Goal: Task Accomplishment & Management: Manage account settings

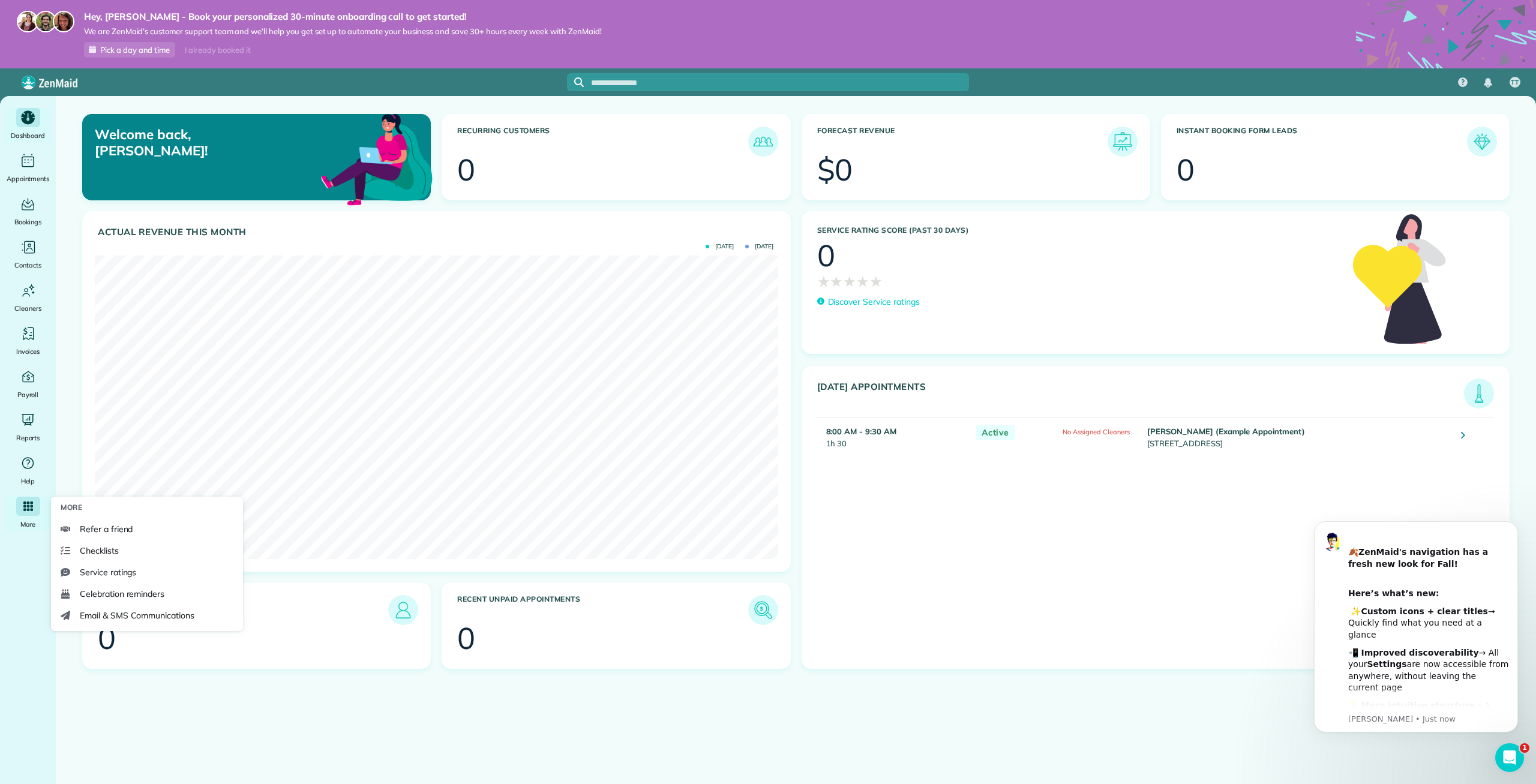
click at [28, 510] on icon "Main" at bounding box center [28, 506] width 9 height 9
click at [148, 527] on link "Refer a friend" at bounding box center [147, 528] width 182 height 22
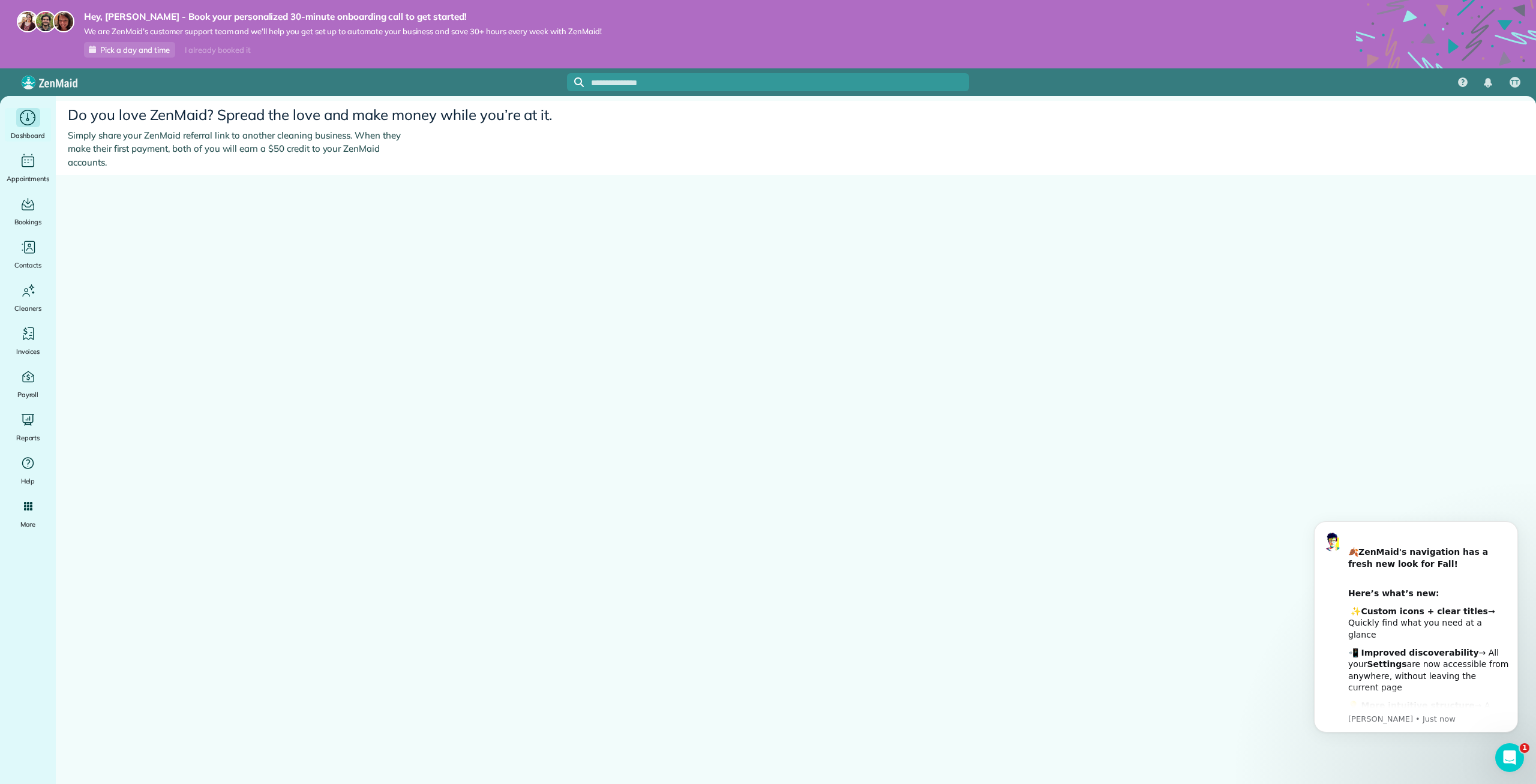
click at [40, 127] on div "Dashboard" at bounding box center [27, 125] width 48 height 34
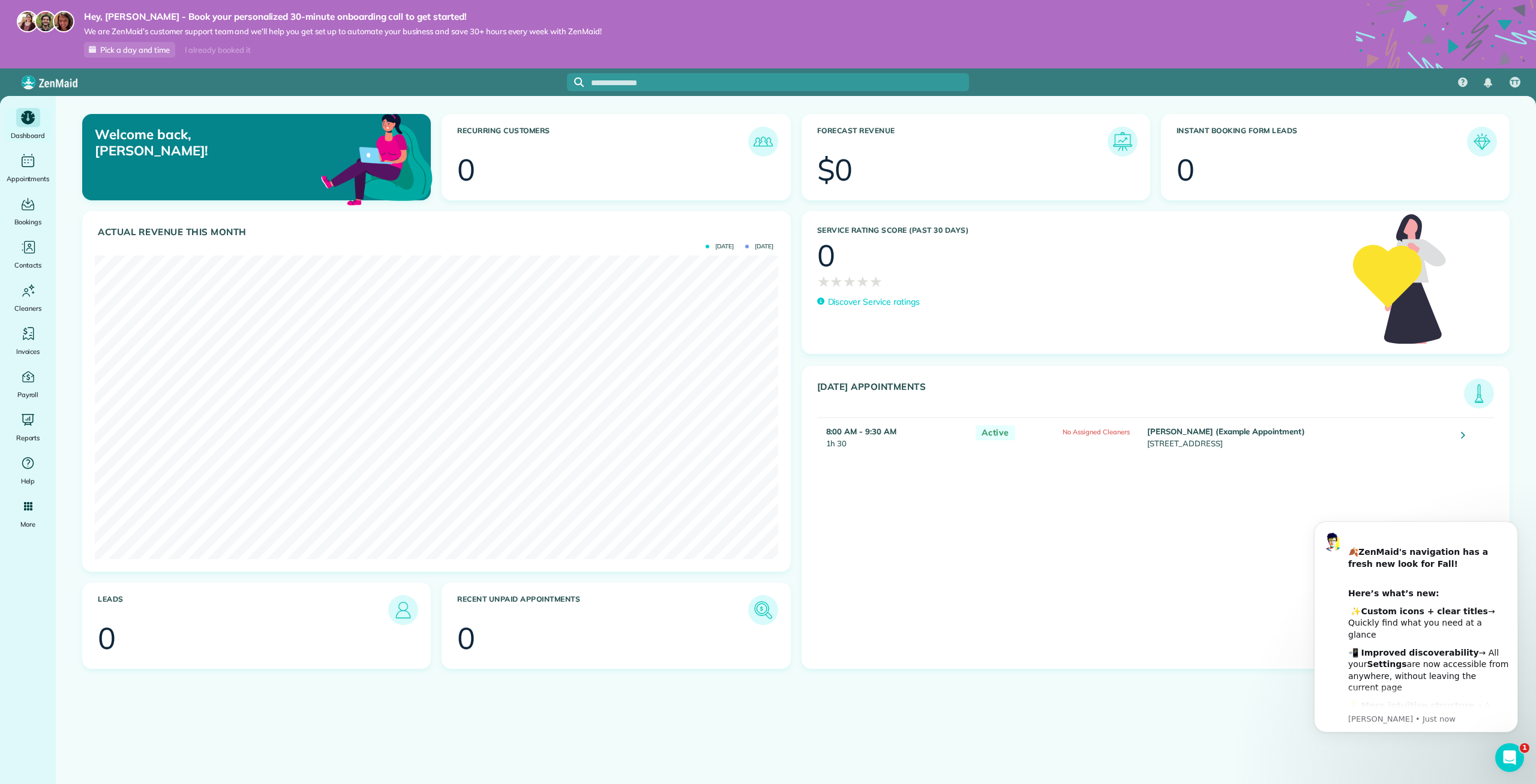
click at [1239, 623] on div "Today's Appointments Active Debbie Sardone (Example Appointment) 8:00 AM - 9:30…" at bounding box center [1155, 517] width 708 height 303
click at [1510, 751] on icon "Open Intercom Messenger" at bounding box center [1508, 756] width 20 height 20
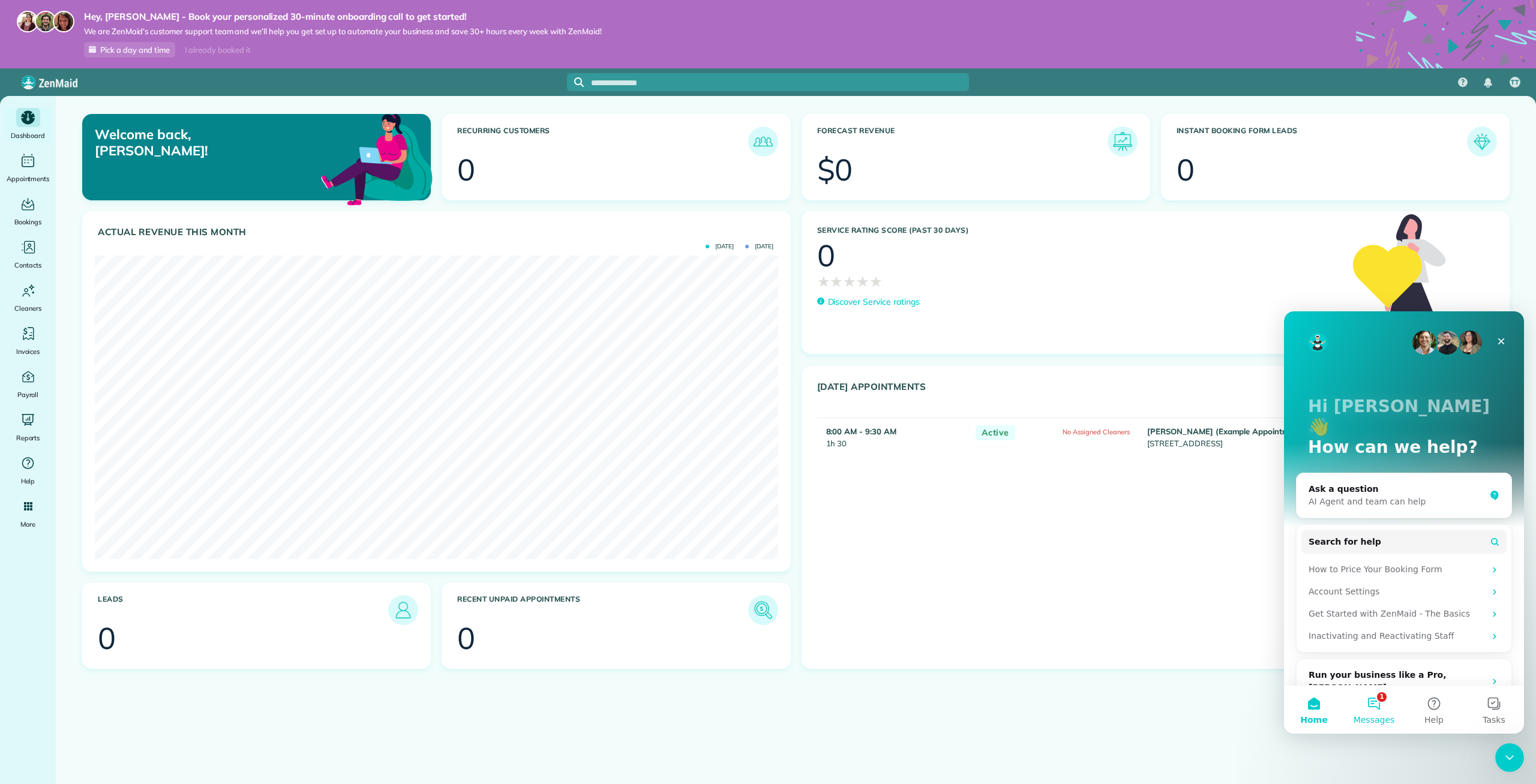
click at [1384, 706] on button "1 Messages" at bounding box center [1374, 709] width 60 height 48
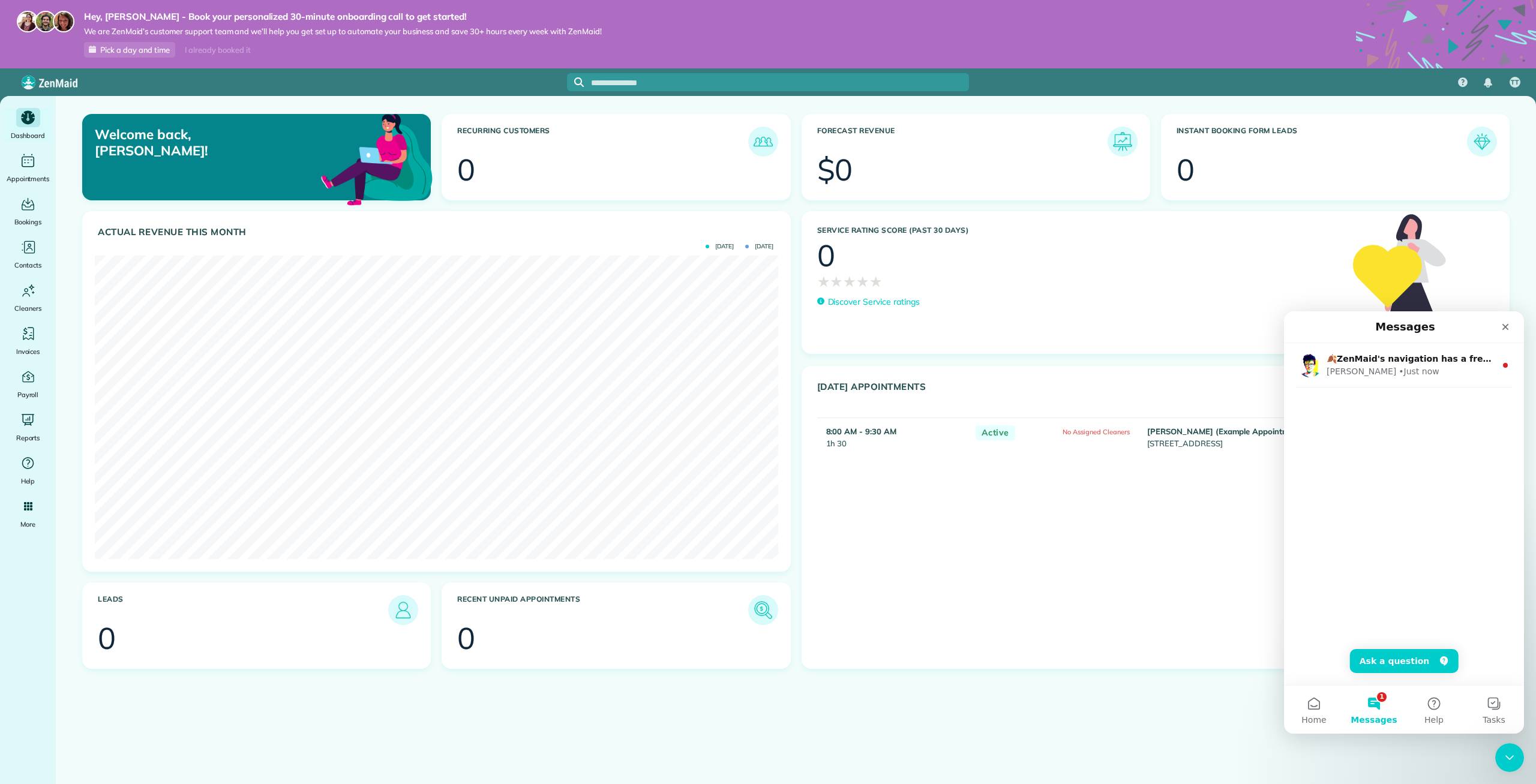
click at [1202, 594] on div "Today's Appointments Active Debbie Sardone (Example Appointment) 8:00 AM - 9:30…" at bounding box center [1155, 517] width 708 height 303
click at [1504, 329] on icon "Close" at bounding box center [1505, 326] width 7 height 7
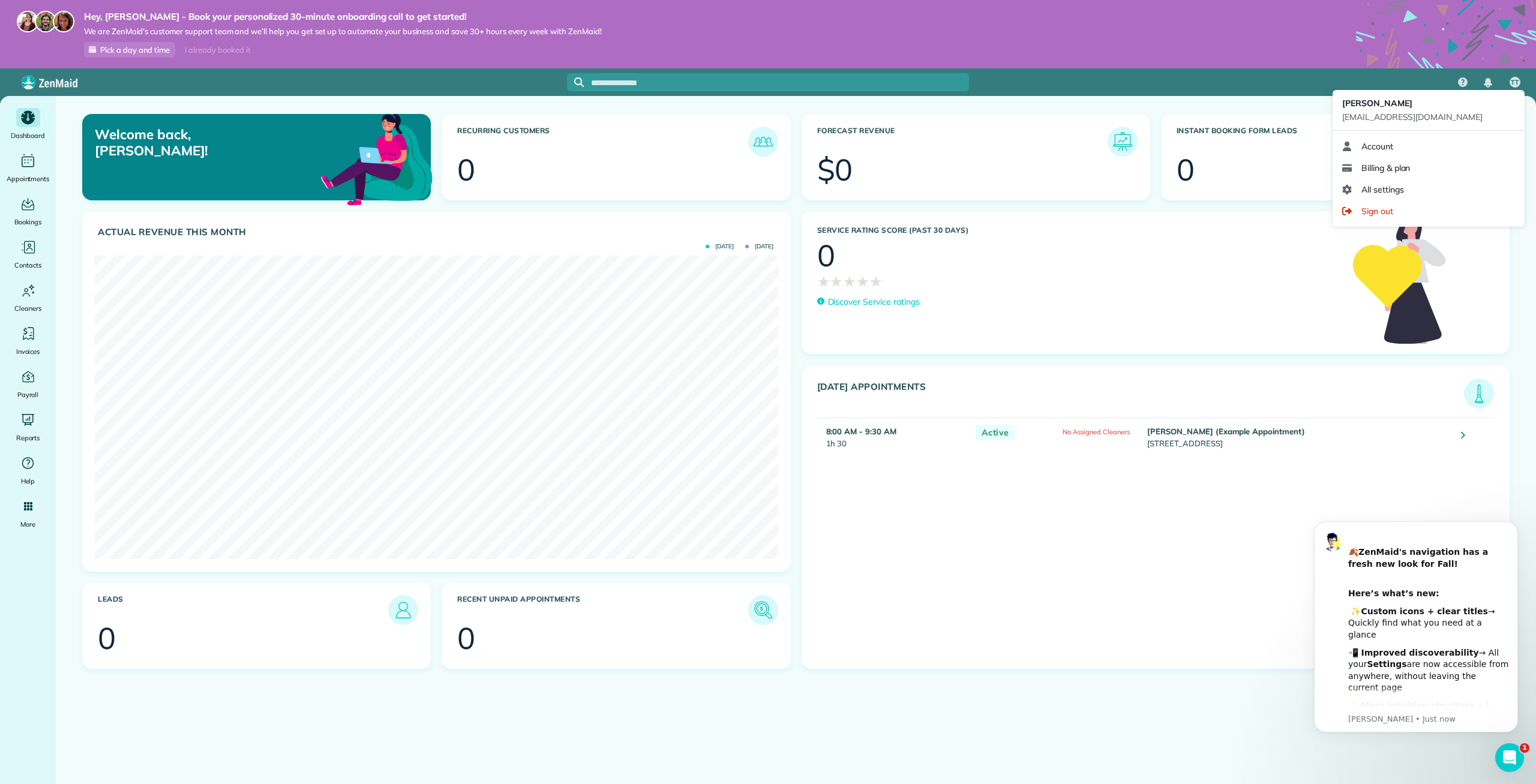
click at [1419, 186] on link "All settings" at bounding box center [1429, 189] width 182 height 22
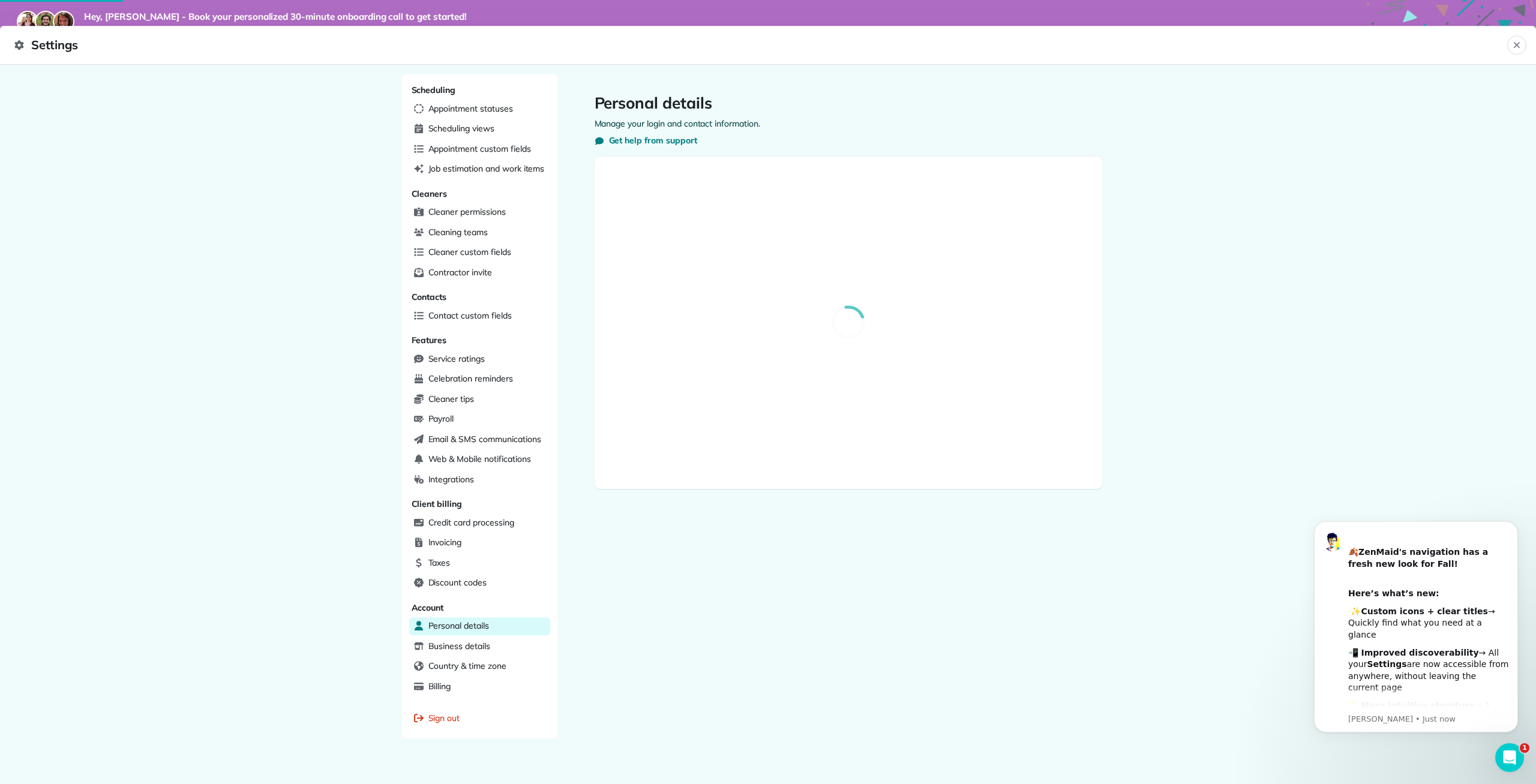
select select "**"
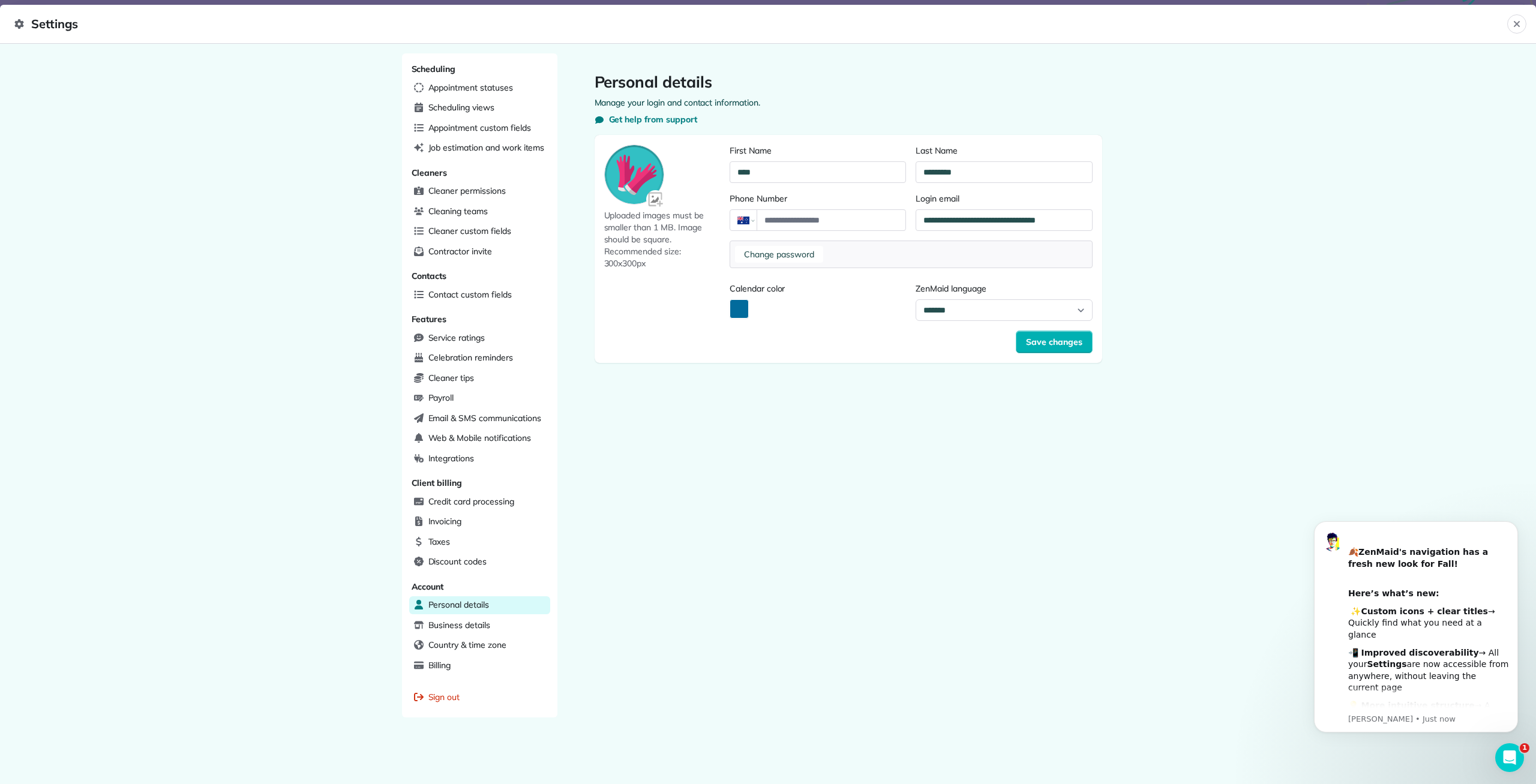
click at [738, 312] on button "Calendar color" at bounding box center [739, 308] width 19 height 19
type input "*******"
drag, startPoint x: 849, startPoint y: 364, endPoint x: 835, endPoint y: 357, distance: 15.7
click at [835, 357] on div "Color" at bounding box center [835, 357] width 19 height 19
click at [943, 350] on div "Save changes" at bounding box center [911, 341] width 363 height 23
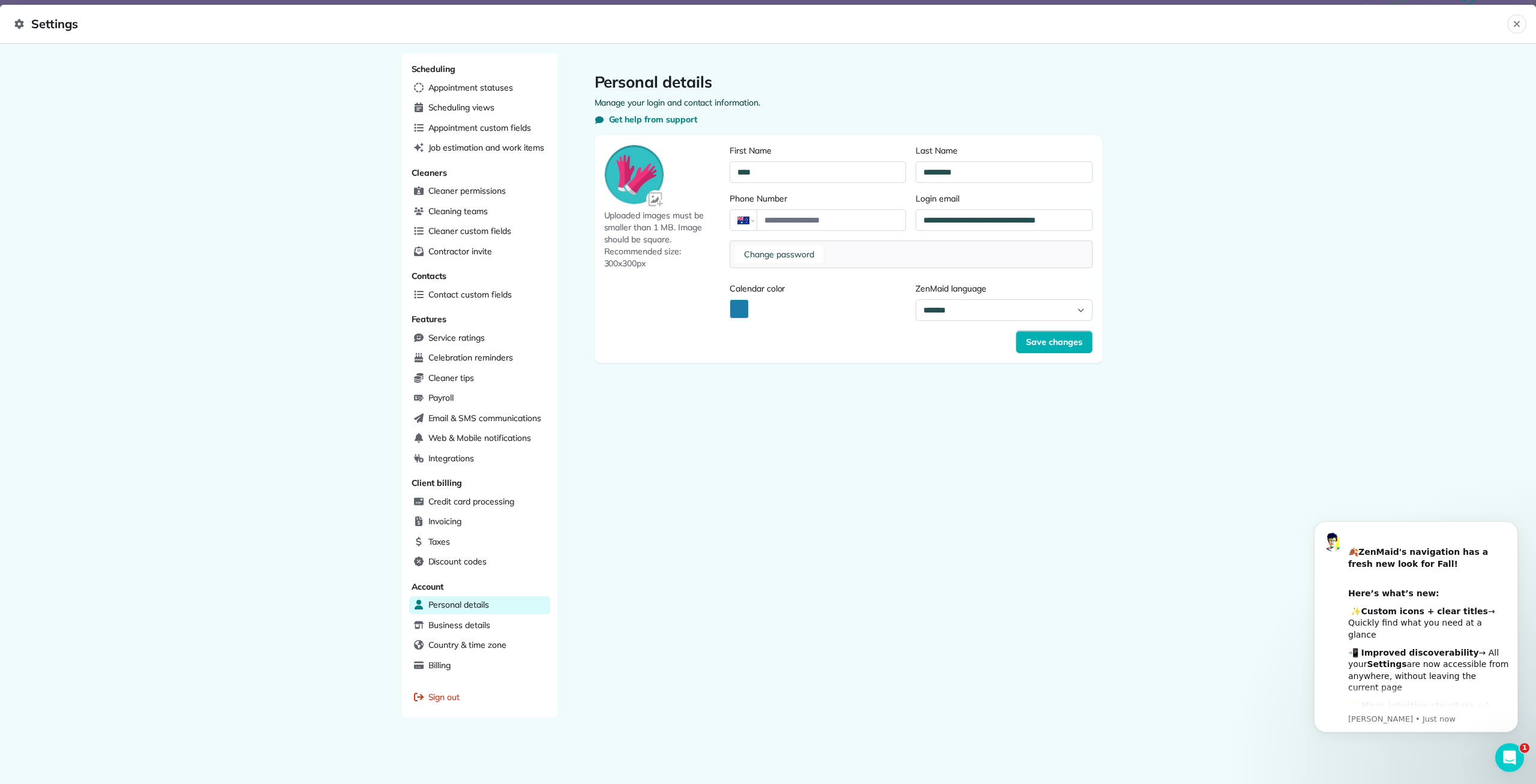
click at [651, 198] on img at bounding box center [656, 199] width 20 height 20
click at [0, 0] on input "file" at bounding box center [0, 0] width 0 height 0
click at [657, 199] on img at bounding box center [656, 199] width 20 height 20
click at [0, 0] on input "file" at bounding box center [0, 0] width 0 height 0
click at [656, 199] on img at bounding box center [656, 199] width 20 height 20
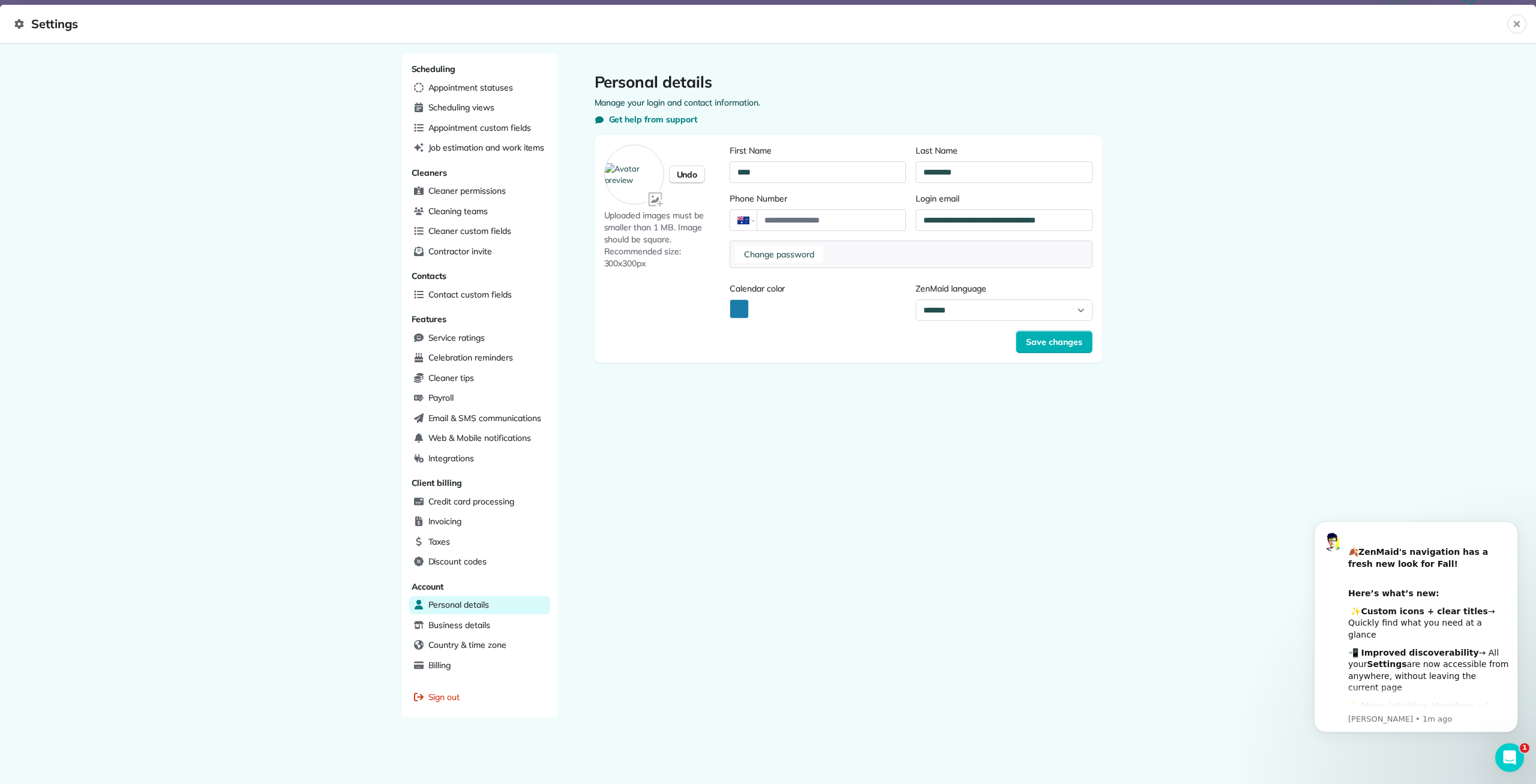
click at [0, 0] on input "file" at bounding box center [0, 0] width 0 height 0
click at [829, 223] on input "Phone Number" at bounding box center [831, 220] width 149 height 22
type input "**********"
click at [1067, 343] on span "Save changes" at bounding box center [1054, 341] width 56 height 12
click at [1050, 342] on span "Save changes" at bounding box center [1054, 341] width 56 height 12
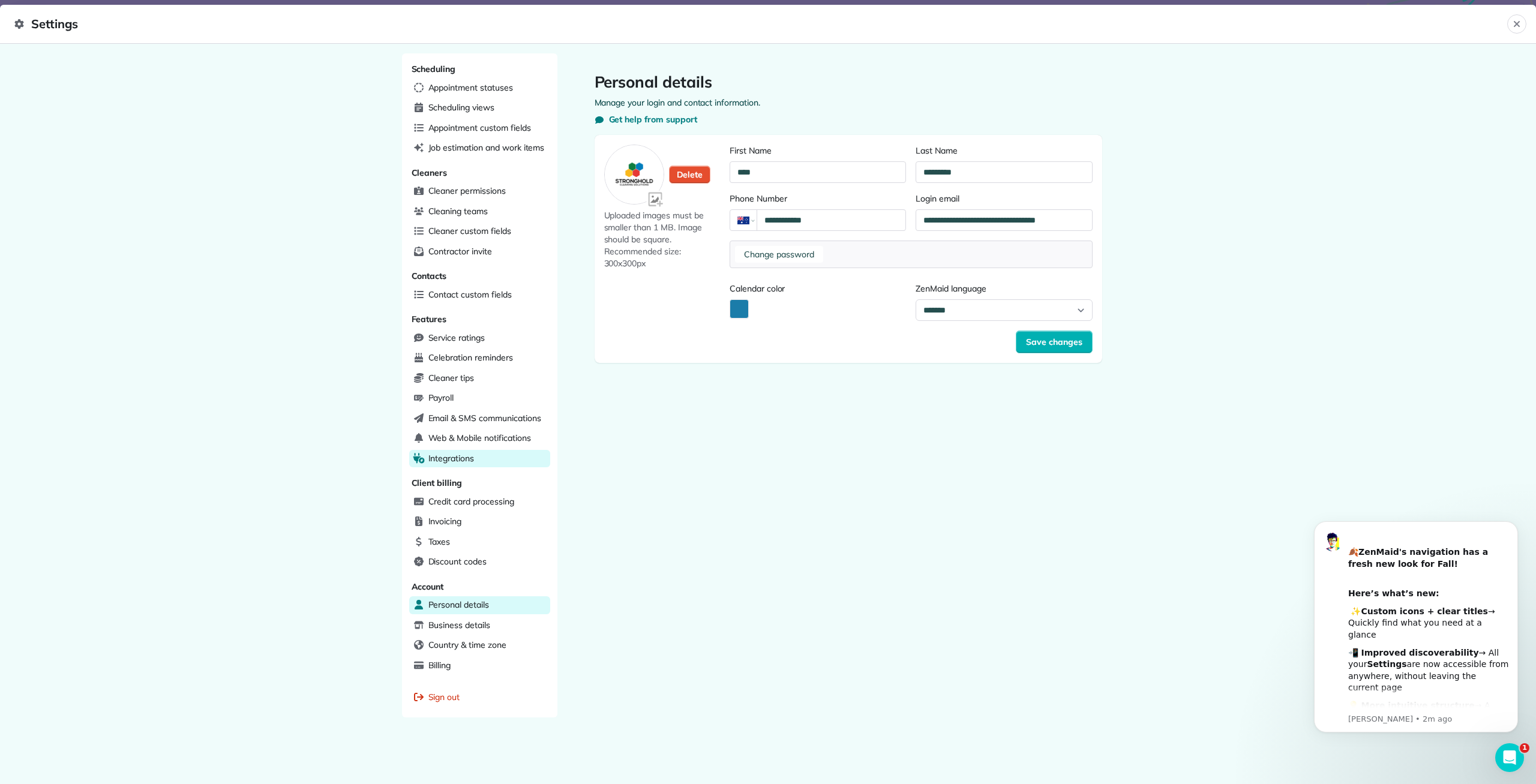
click at [460, 452] on span "Integrations" at bounding box center [451, 458] width 46 height 12
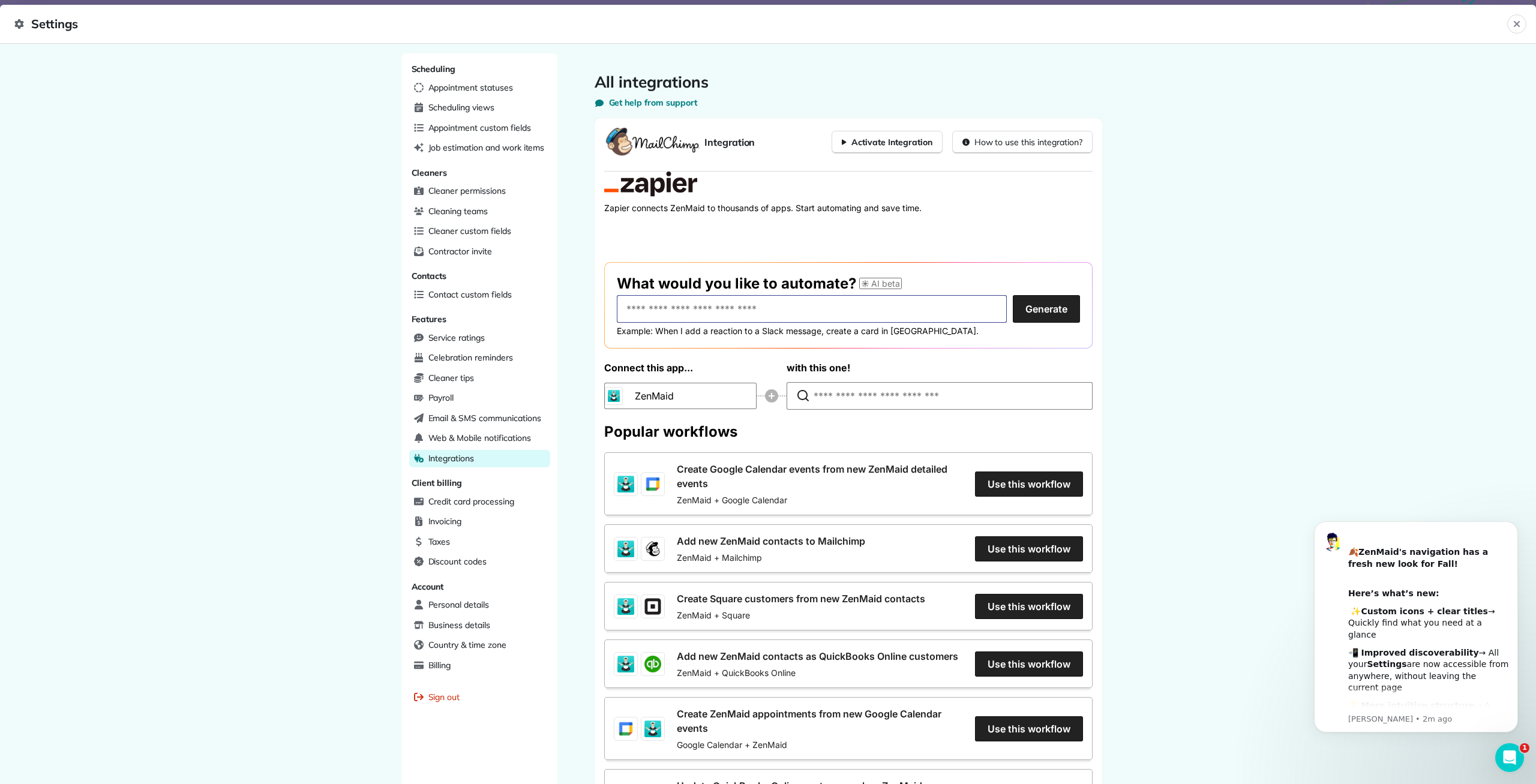
click at [713, 309] on input "text" at bounding box center [812, 308] width 390 height 27
type input "****"
click at [1067, 311] on button "Generate" at bounding box center [1046, 308] width 67 height 27
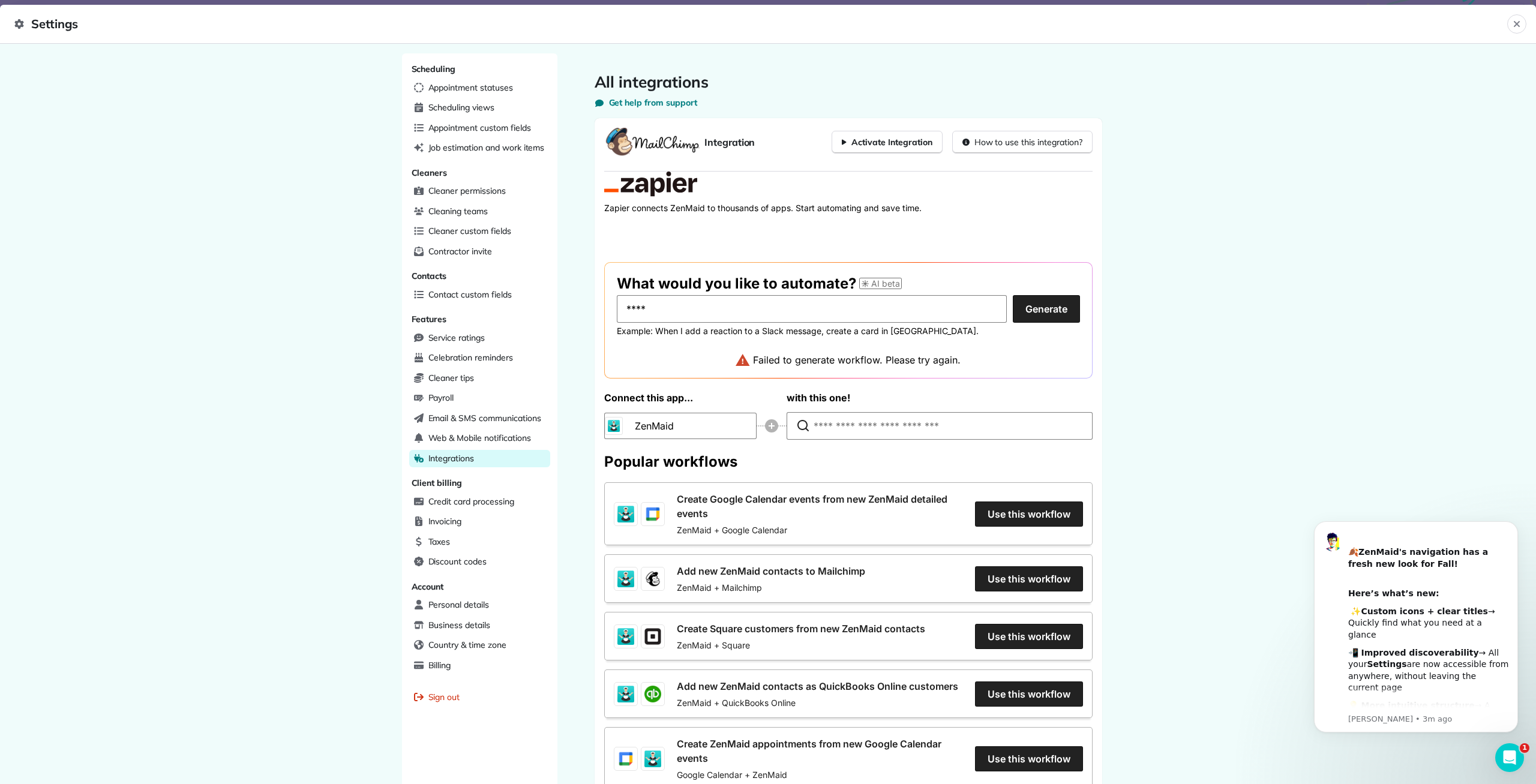
drag, startPoint x: 657, startPoint y: 307, endPoint x: 581, endPoint y: 319, distance: 76.9
click at [617, 317] on input "****" at bounding box center [812, 308] width 390 height 27
click at [499, 432] on span "Web & Mobile notifications" at bounding box center [479, 437] width 103 height 12
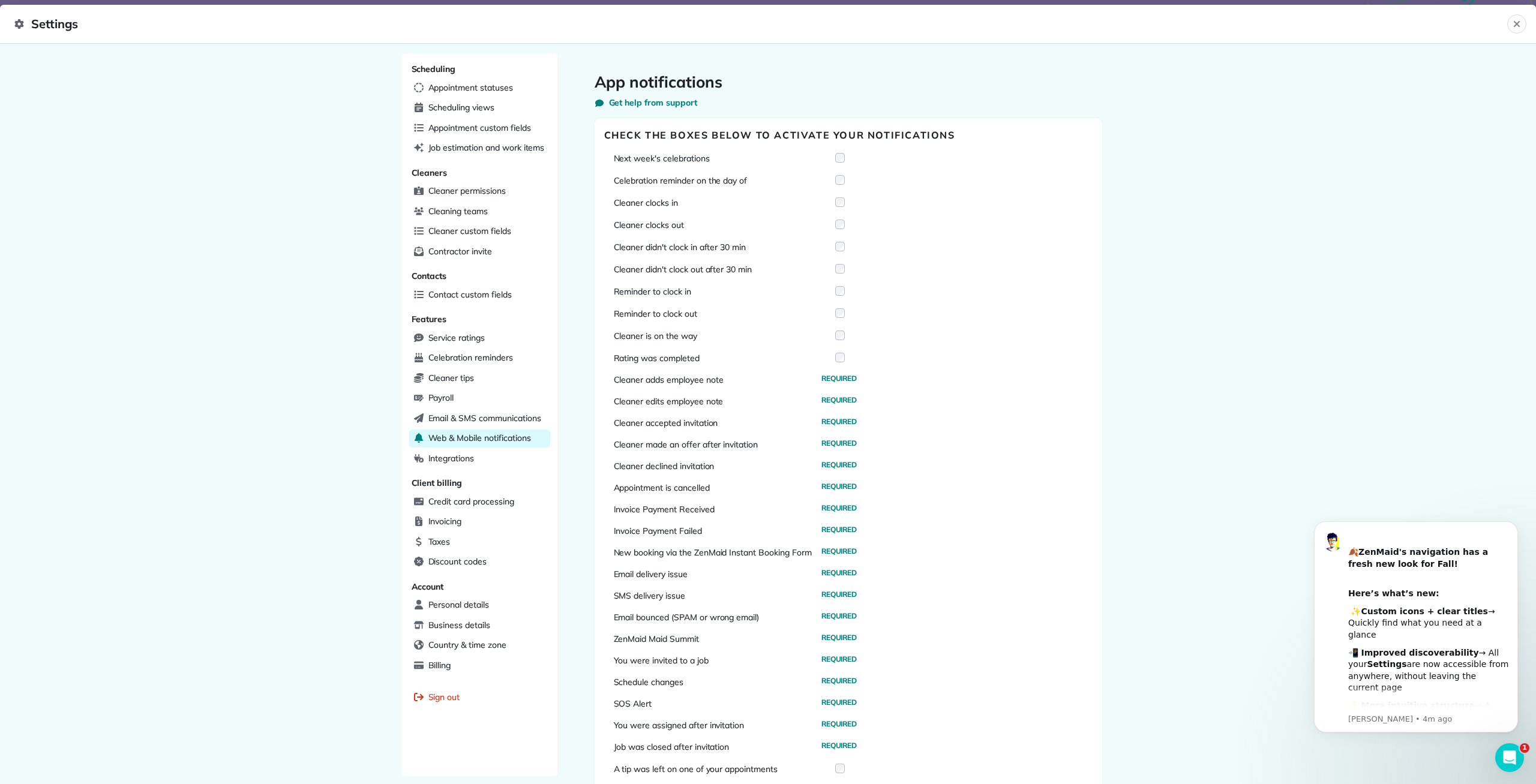
scroll to position [52, 0]
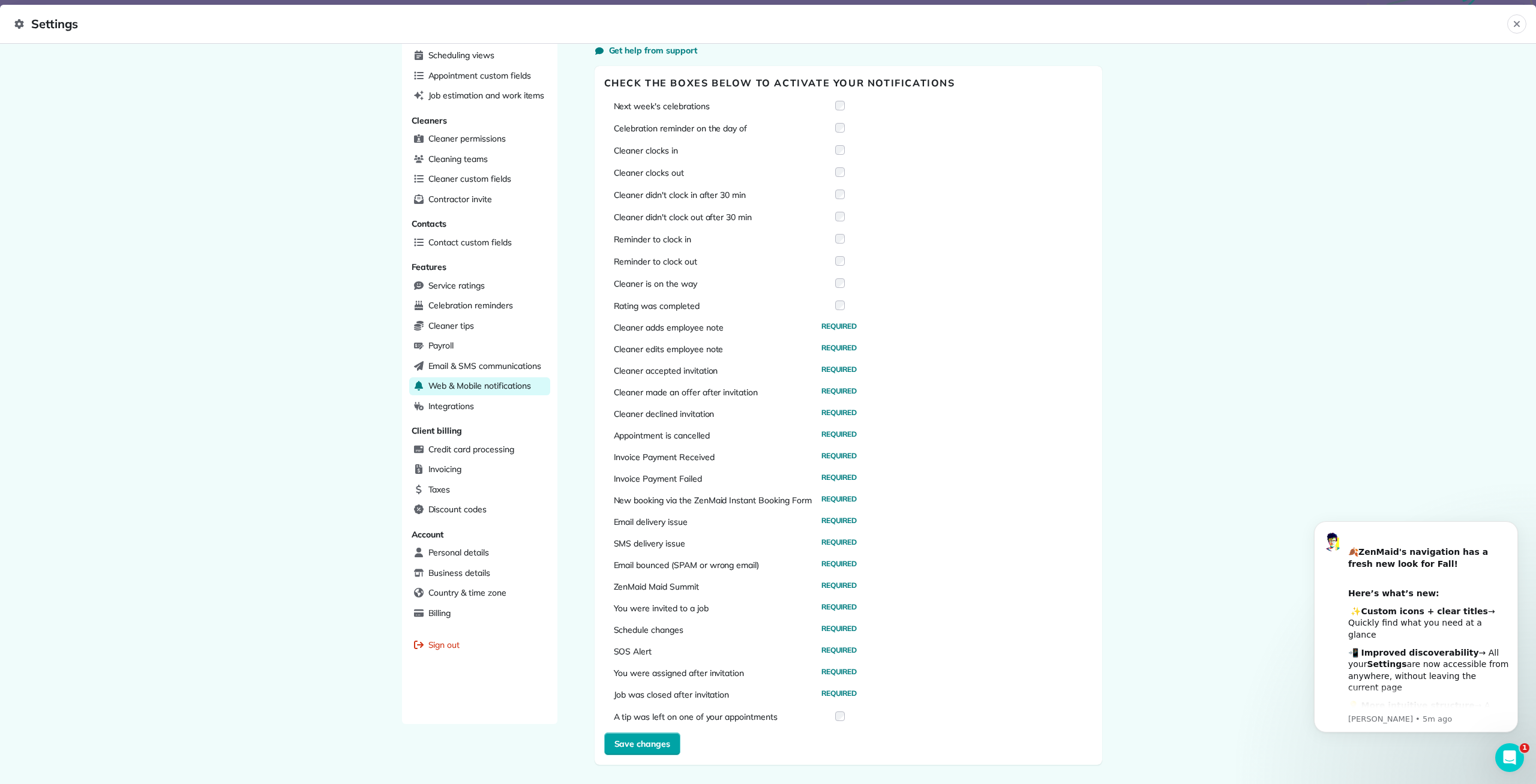
click at [641, 736] on button "Save changes" at bounding box center [642, 744] width 77 height 23
click at [465, 360] on span "Email & SMS communications" at bounding box center [484, 366] width 113 height 12
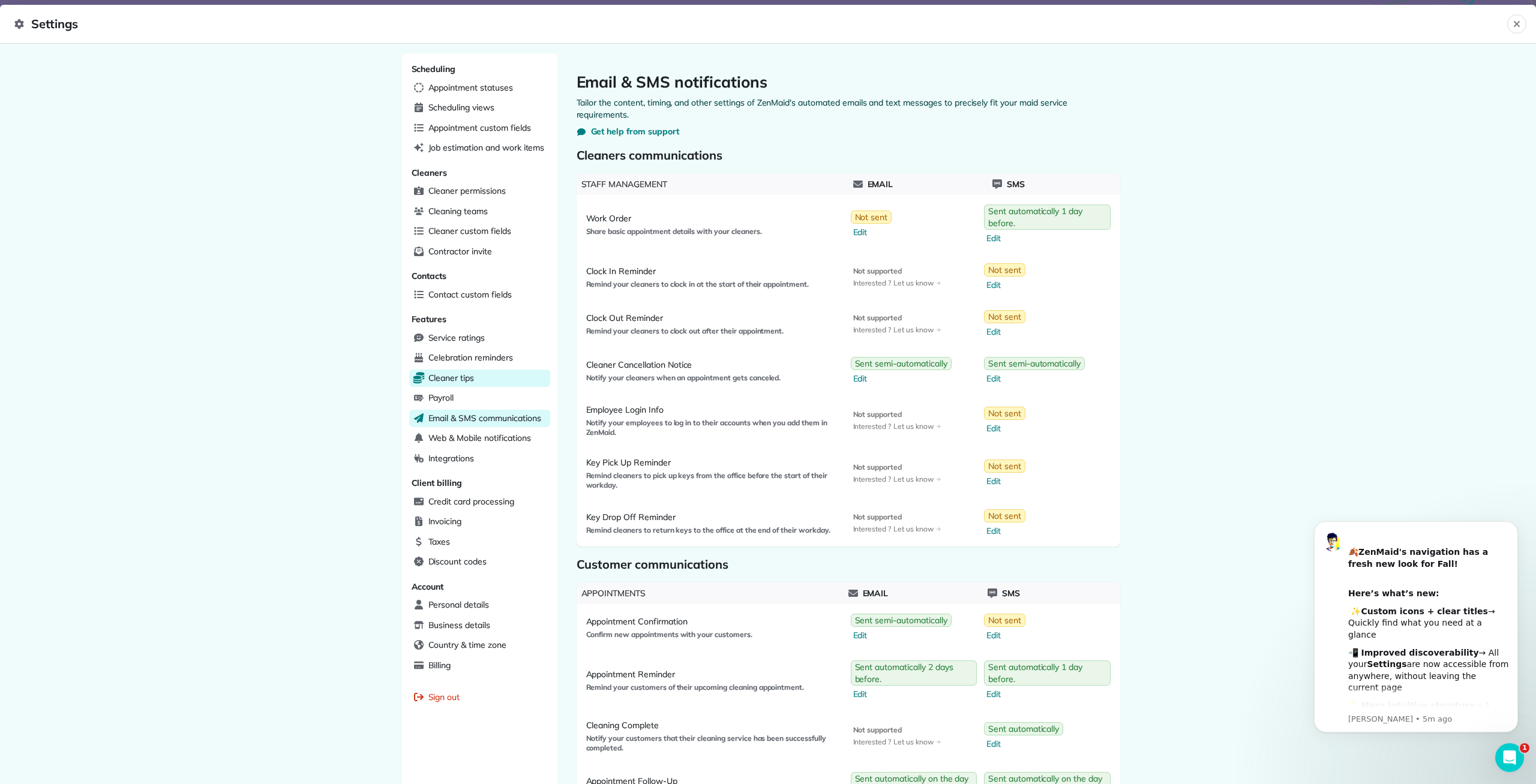
click at [475, 373] on div "Cleaner tips" at bounding box center [480, 378] width 141 height 18
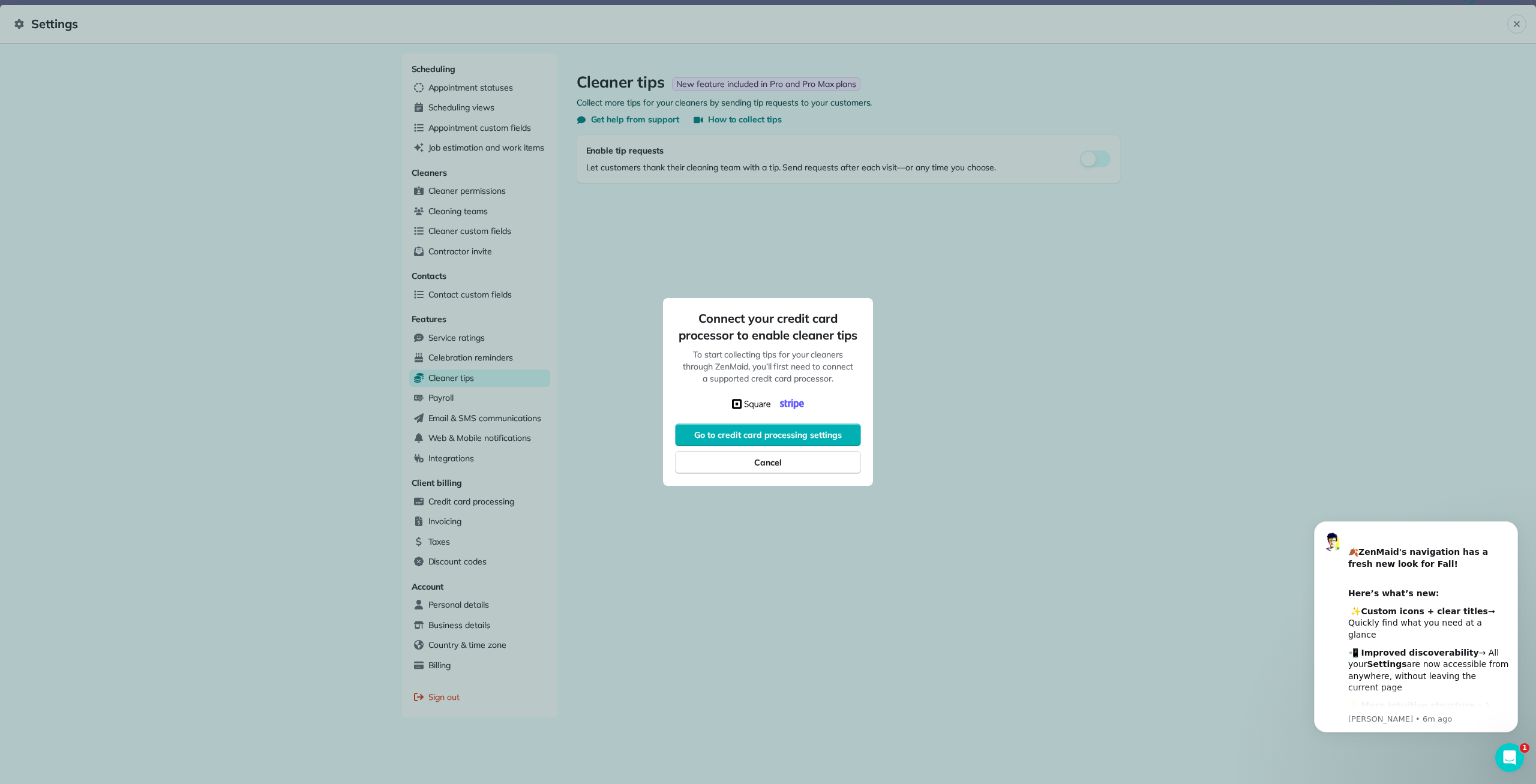
click at [970, 453] on div at bounding box center [768, 392] width 1536 height 784
click at [810, 462] on button "Cancel" at bounding box center [768, 463] width 186 height 23
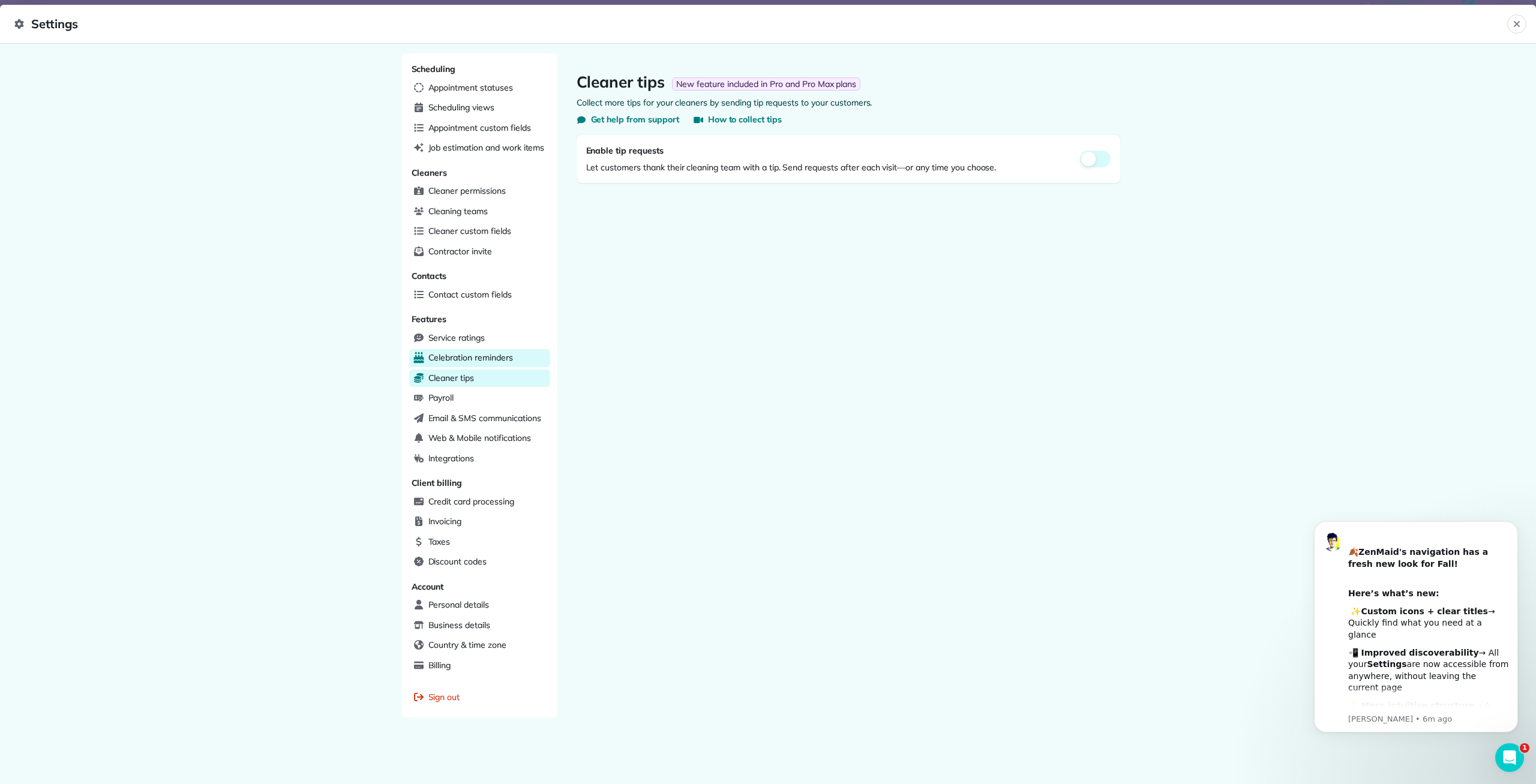
click at [526, 354] on div "Celebration reminders" at bounding box center [480, 357] width 141 height 18
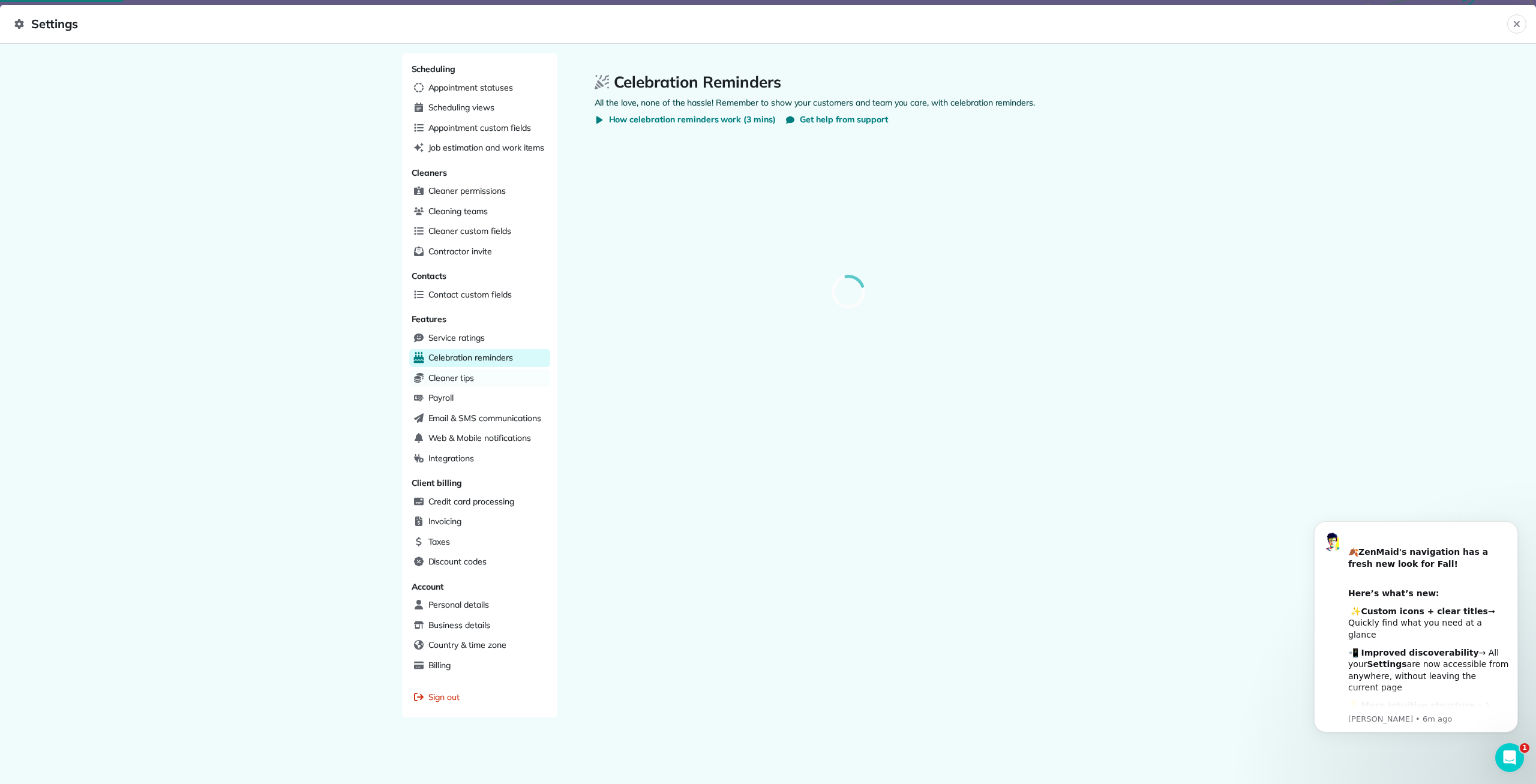
select select
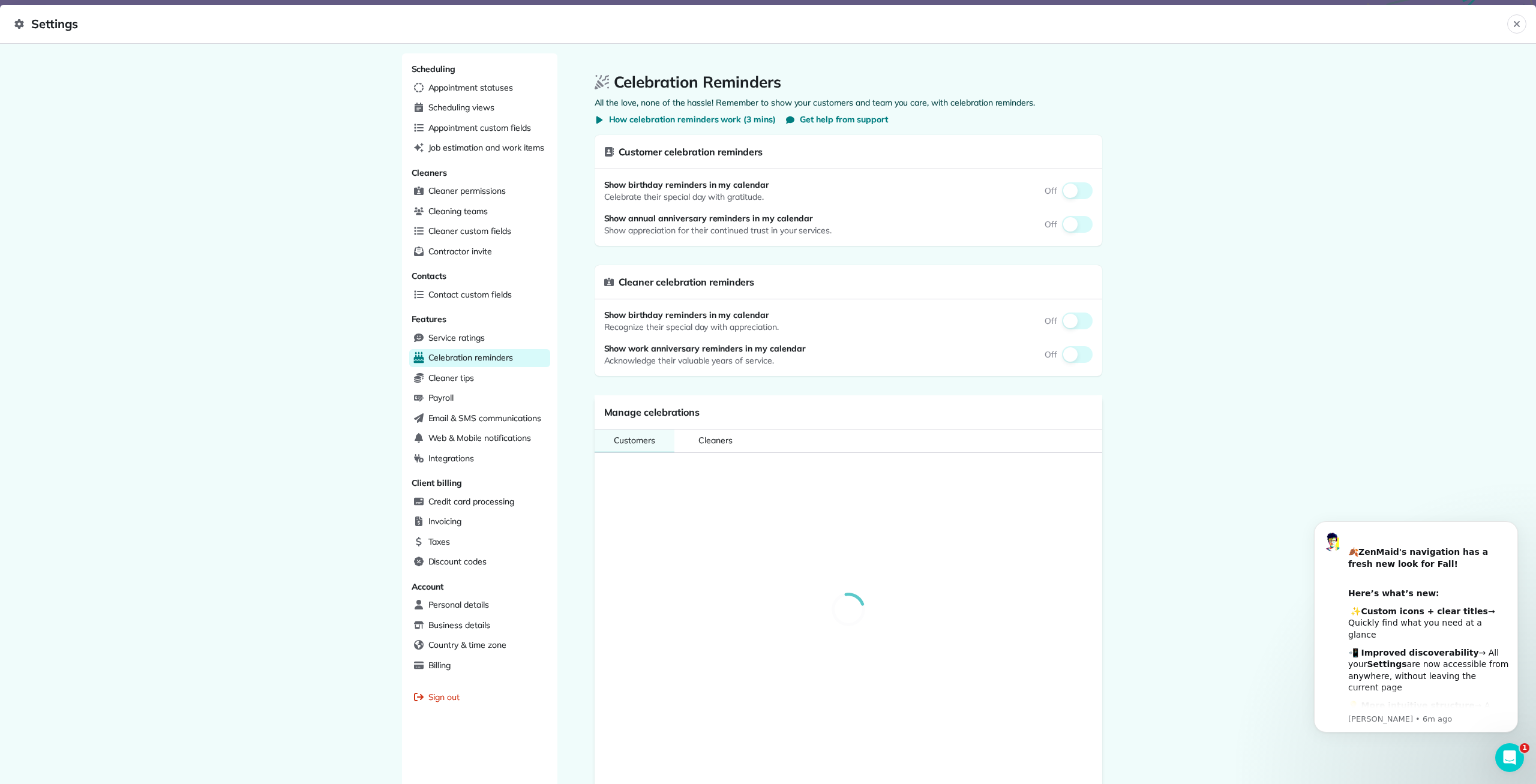
select select
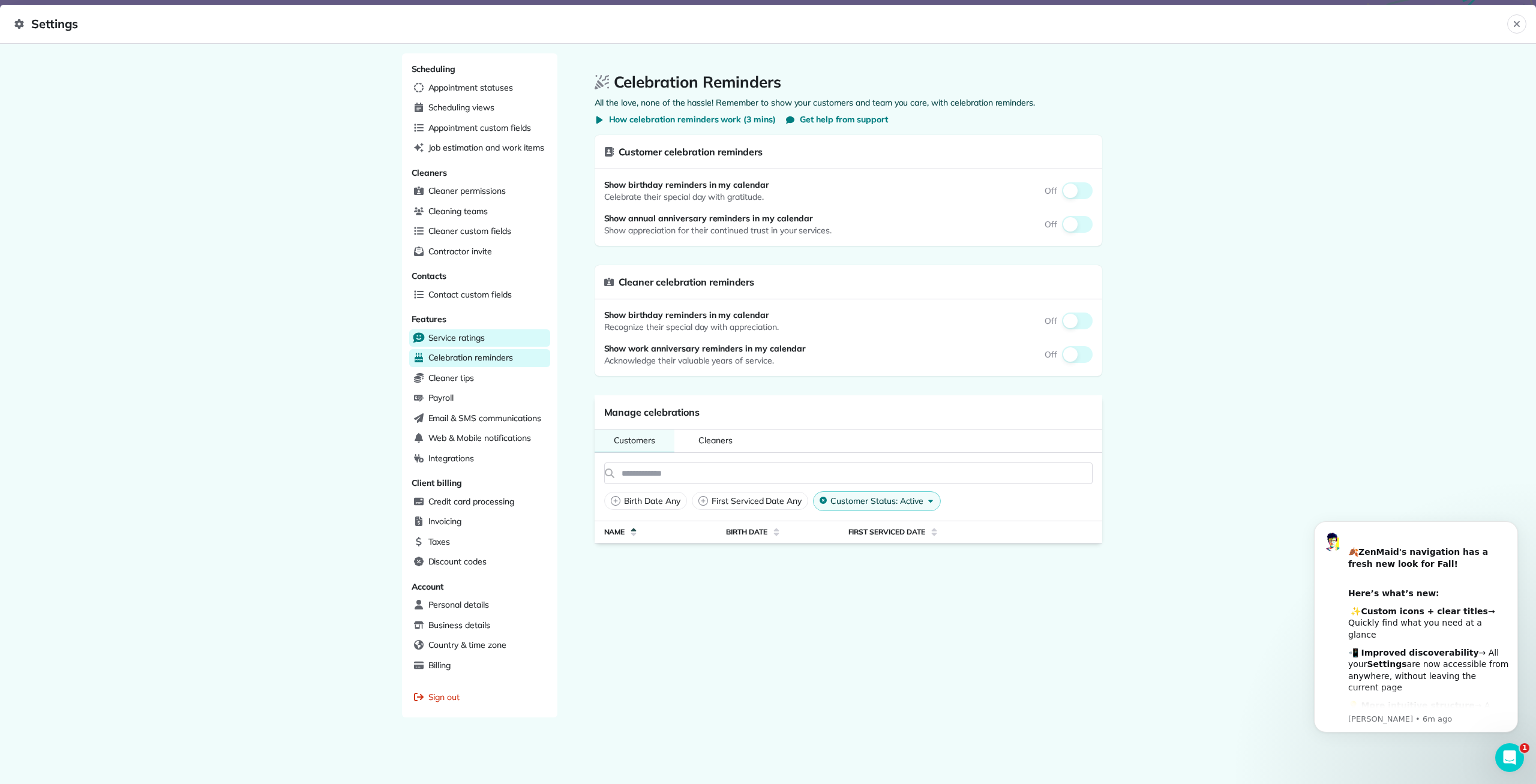
click at [503, 335] on div "Service ratings" at bounding box center [480, 337] width 141 height 18
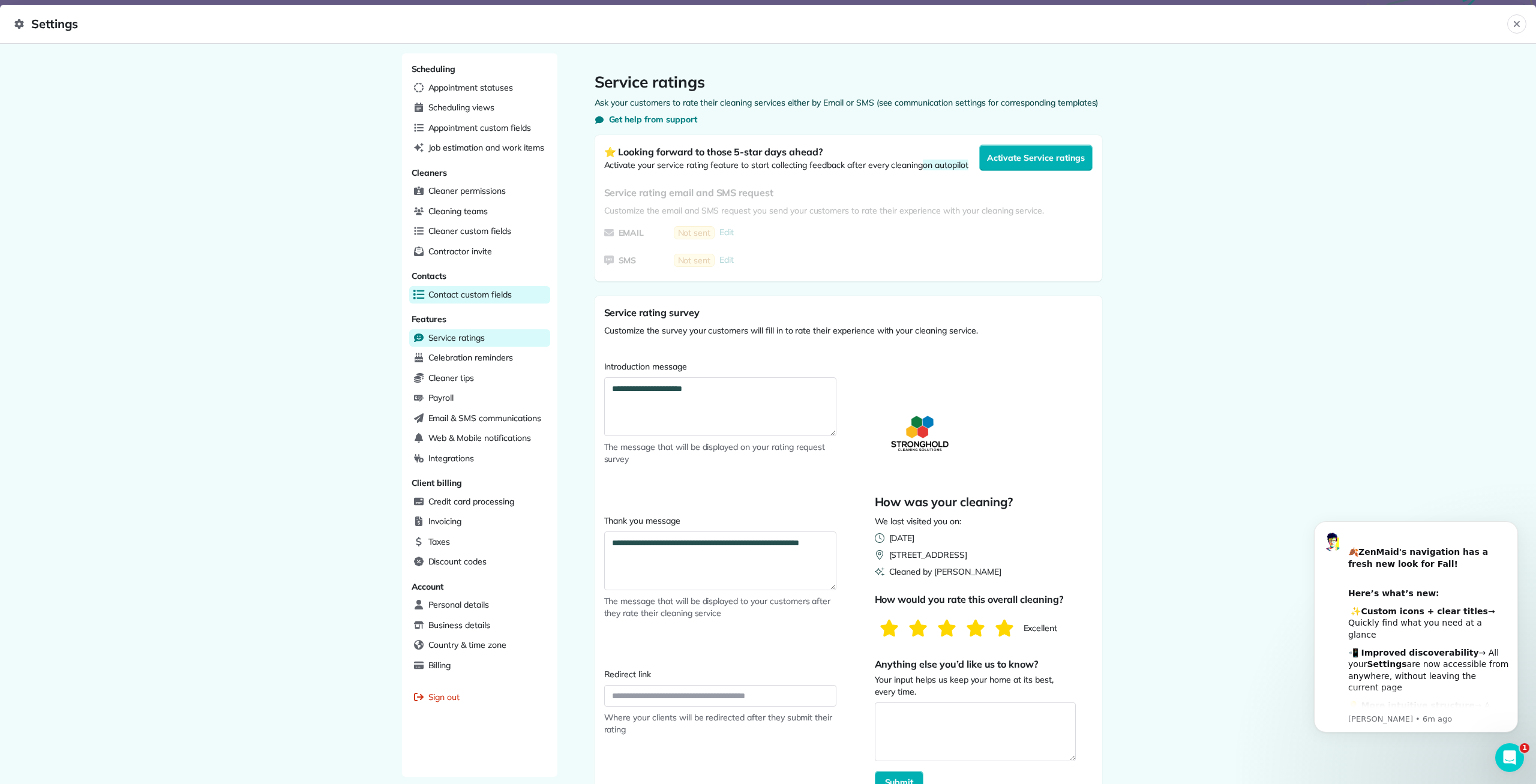
click at [515, 293] on div "Contact custom fields" at bounding box center [480, 294] width 141 height 18
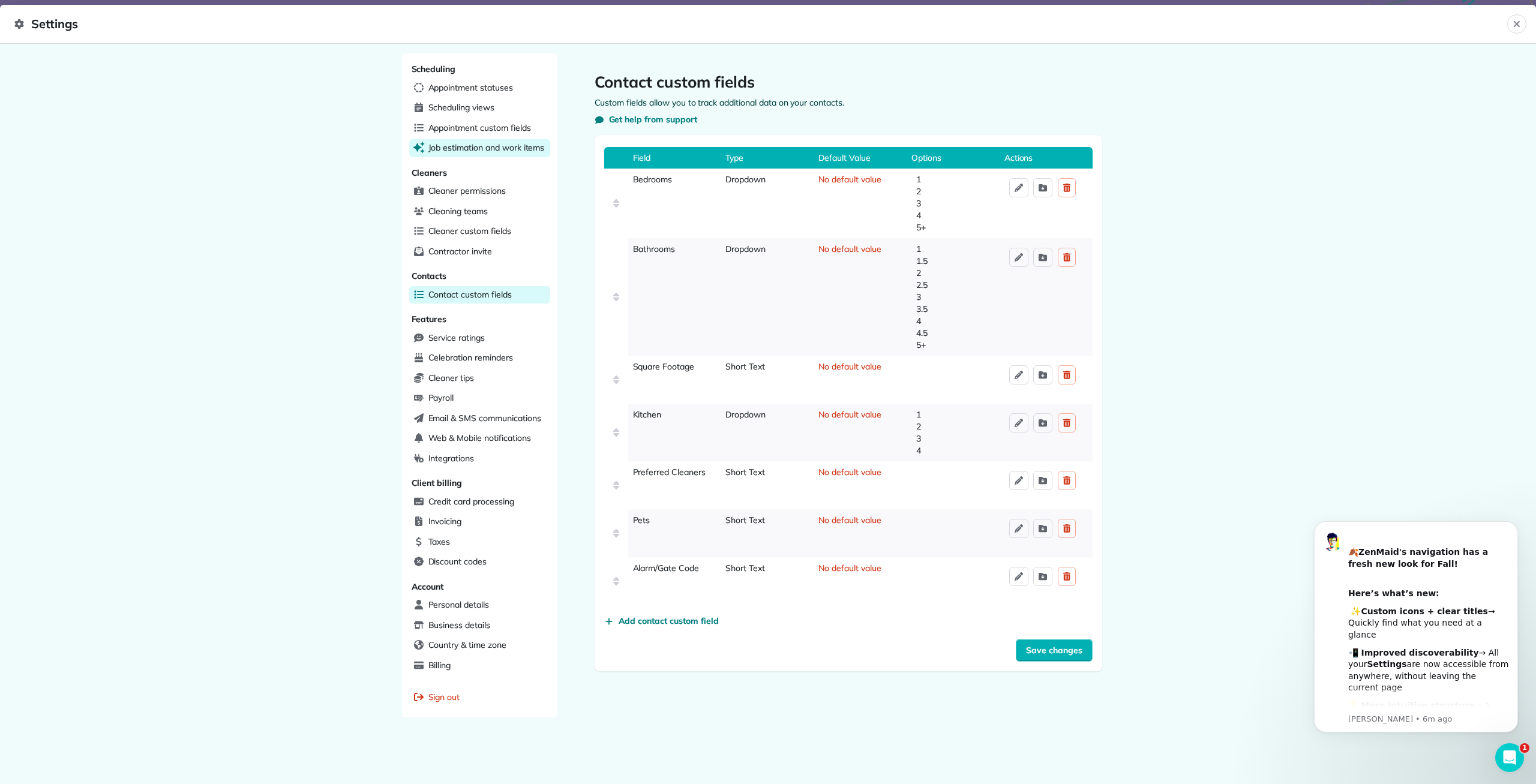
click at [489, 149] on span "Job estimation and work items" at bounding box center [486, 148] width 117 height 12
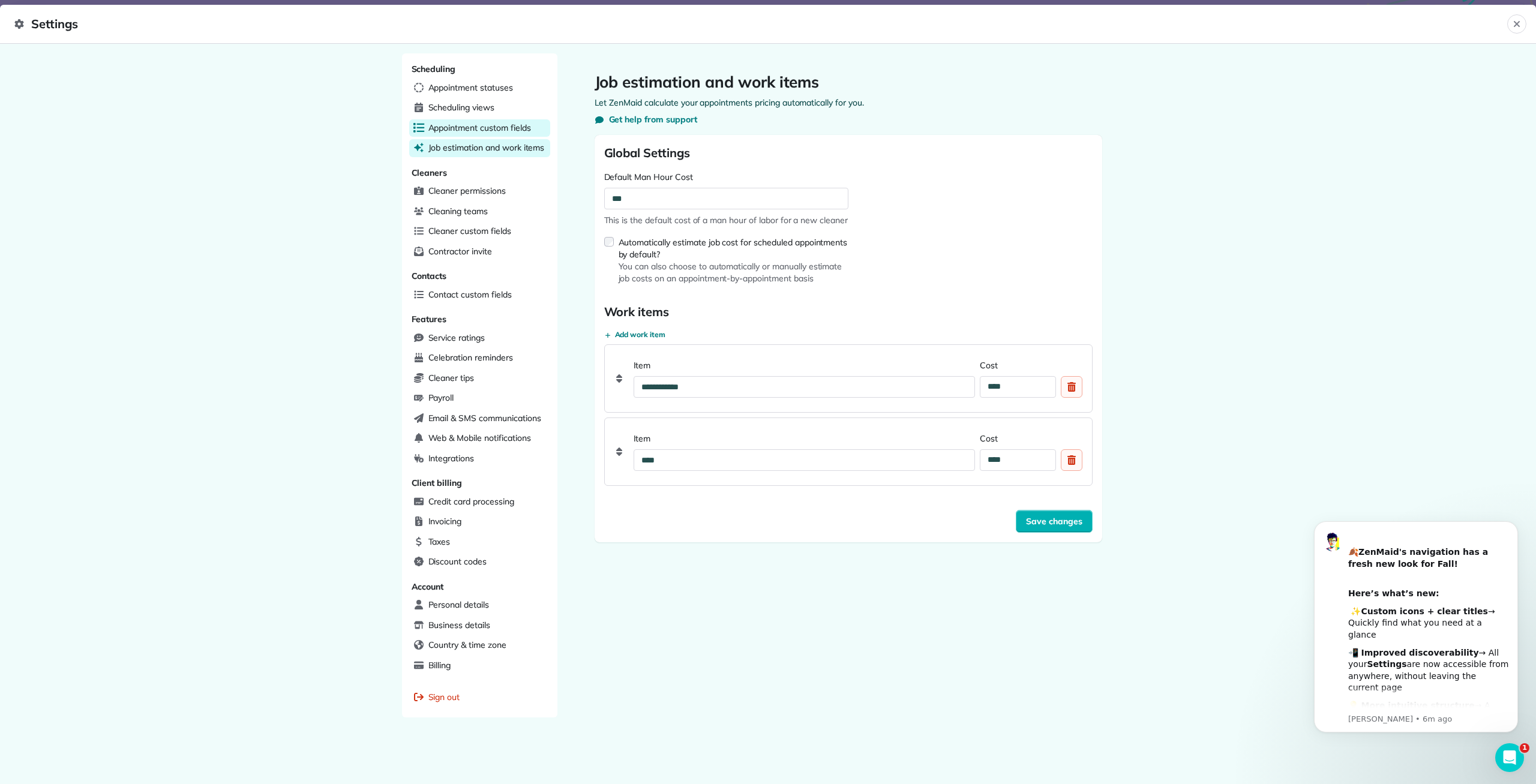
click at [502, 122] on span "Appointment custom fields" at bounding box center [479, 127] width 103 height 12
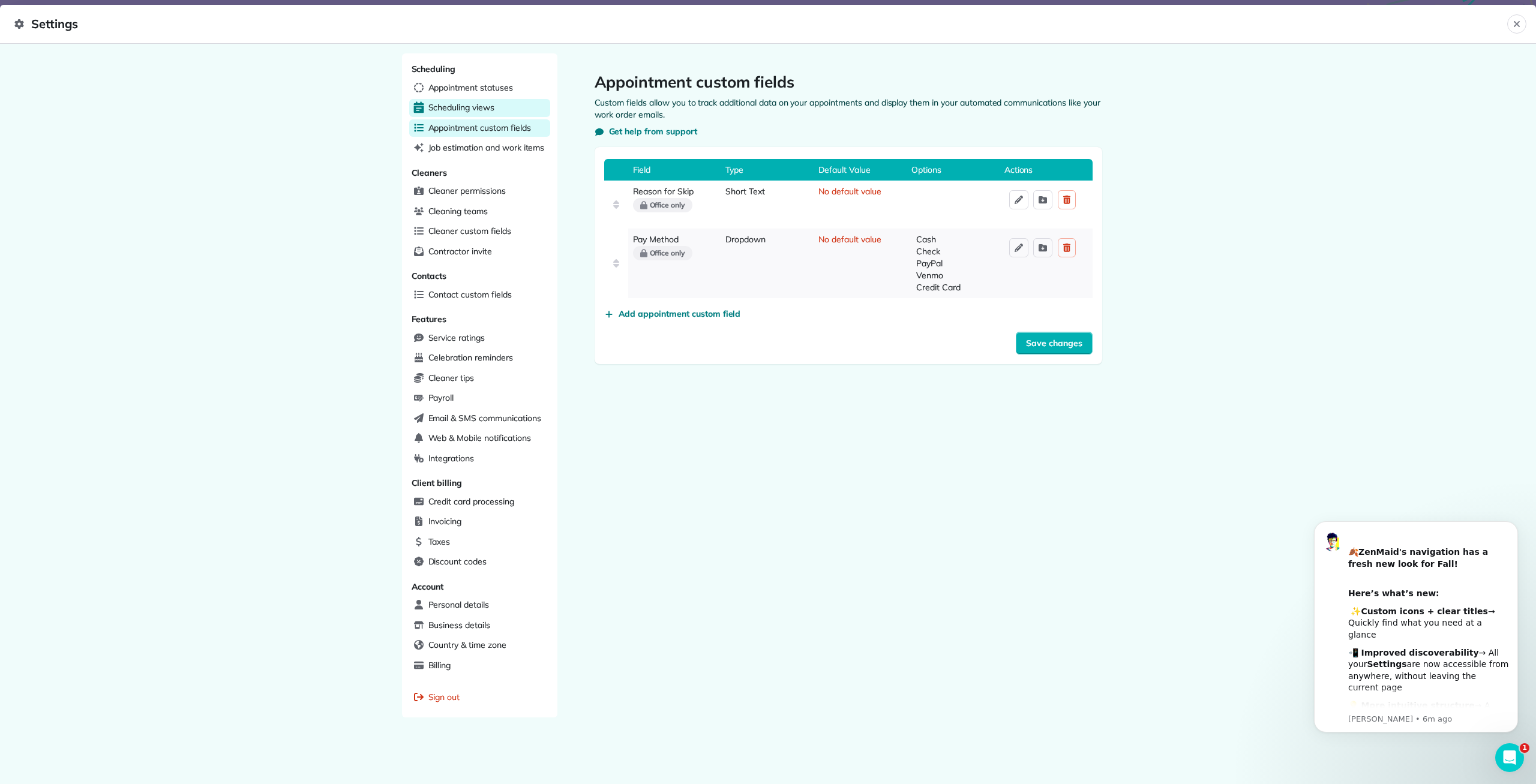
click at [469, 107] on span "Scheduling views" at bounding box center [461, 107] width 66 height 12
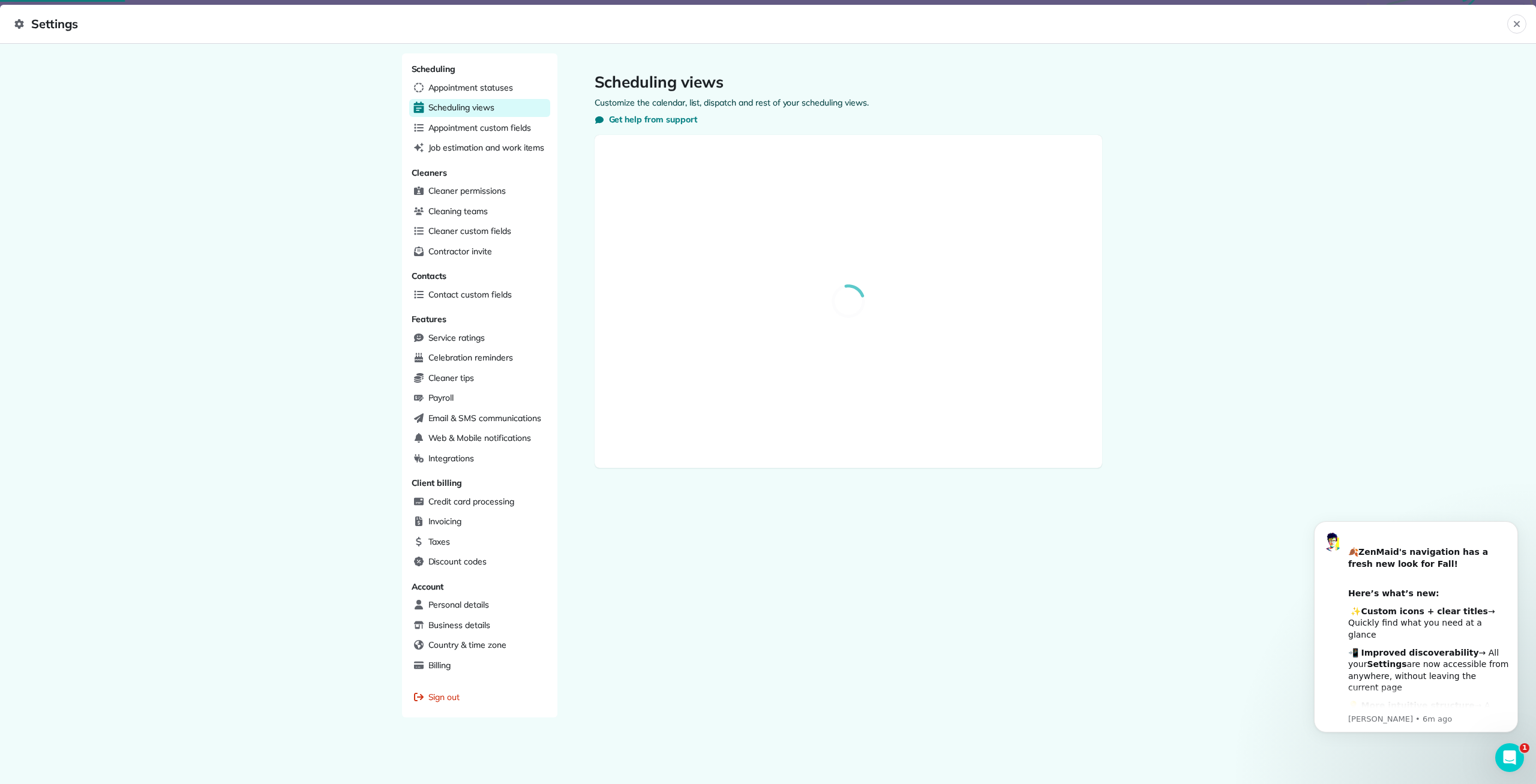
select select "**********"
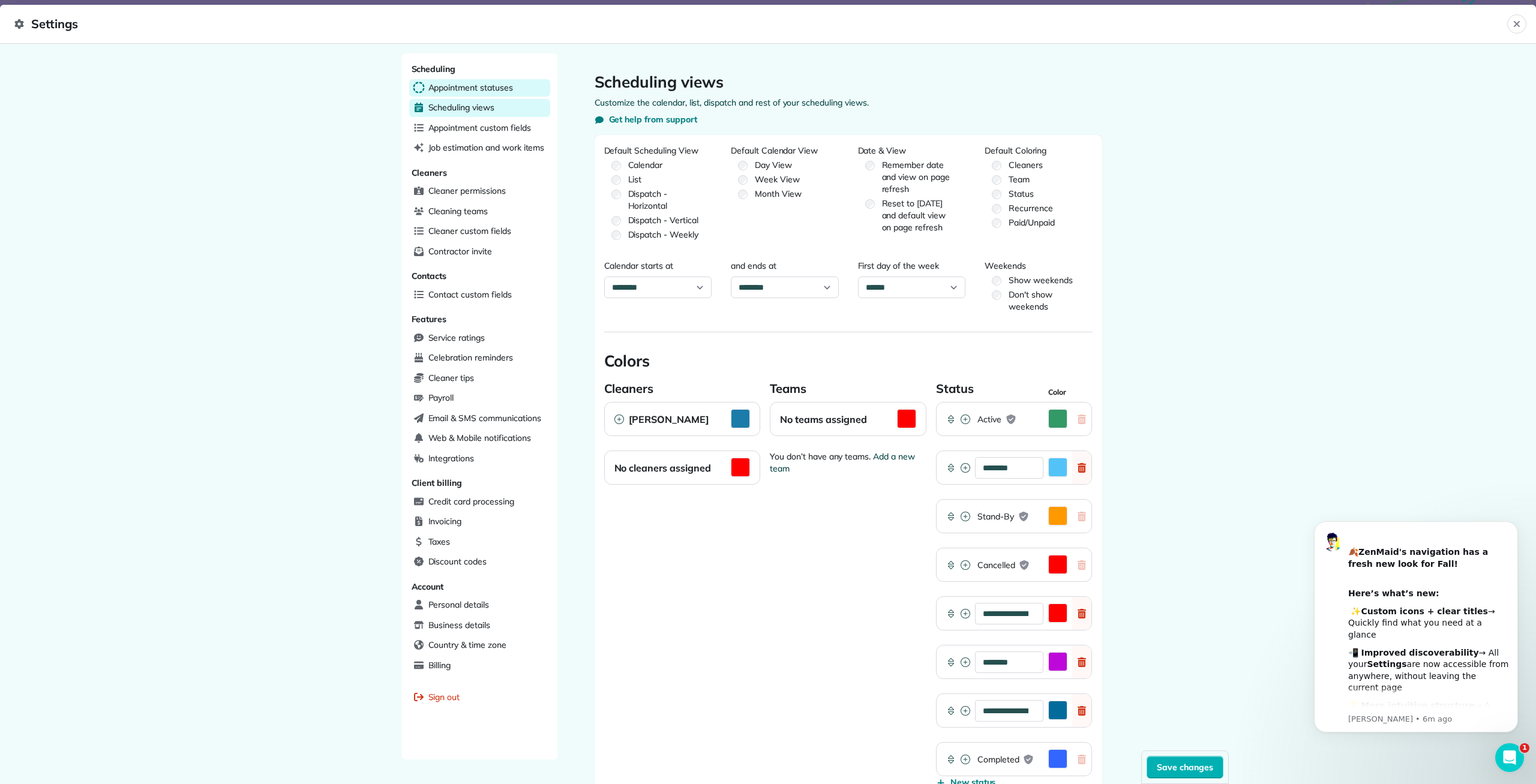
click at [463, 86] on span "Appointment statuses" at bounding box center [470, 87] width 85 height 12
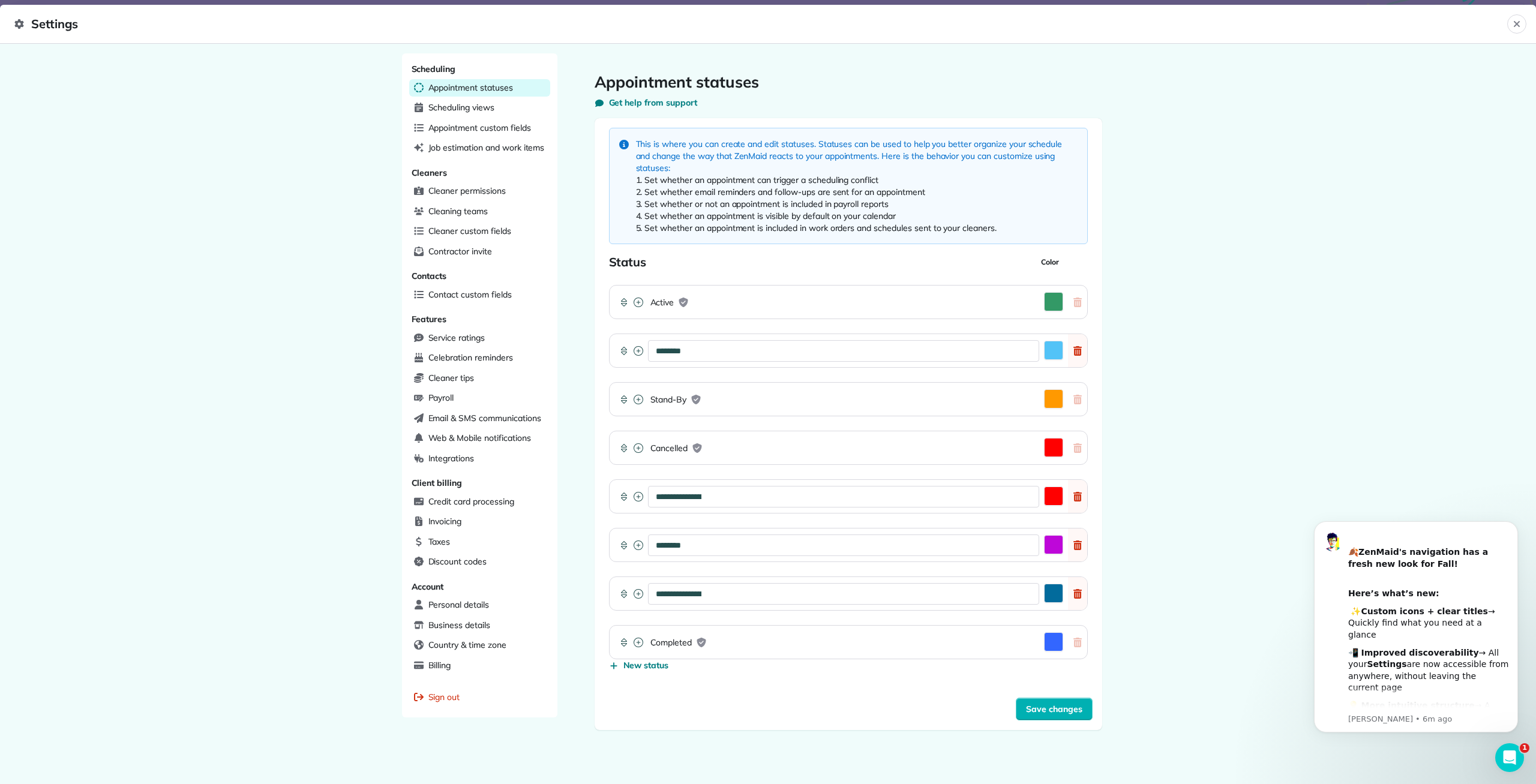
select select "**********"
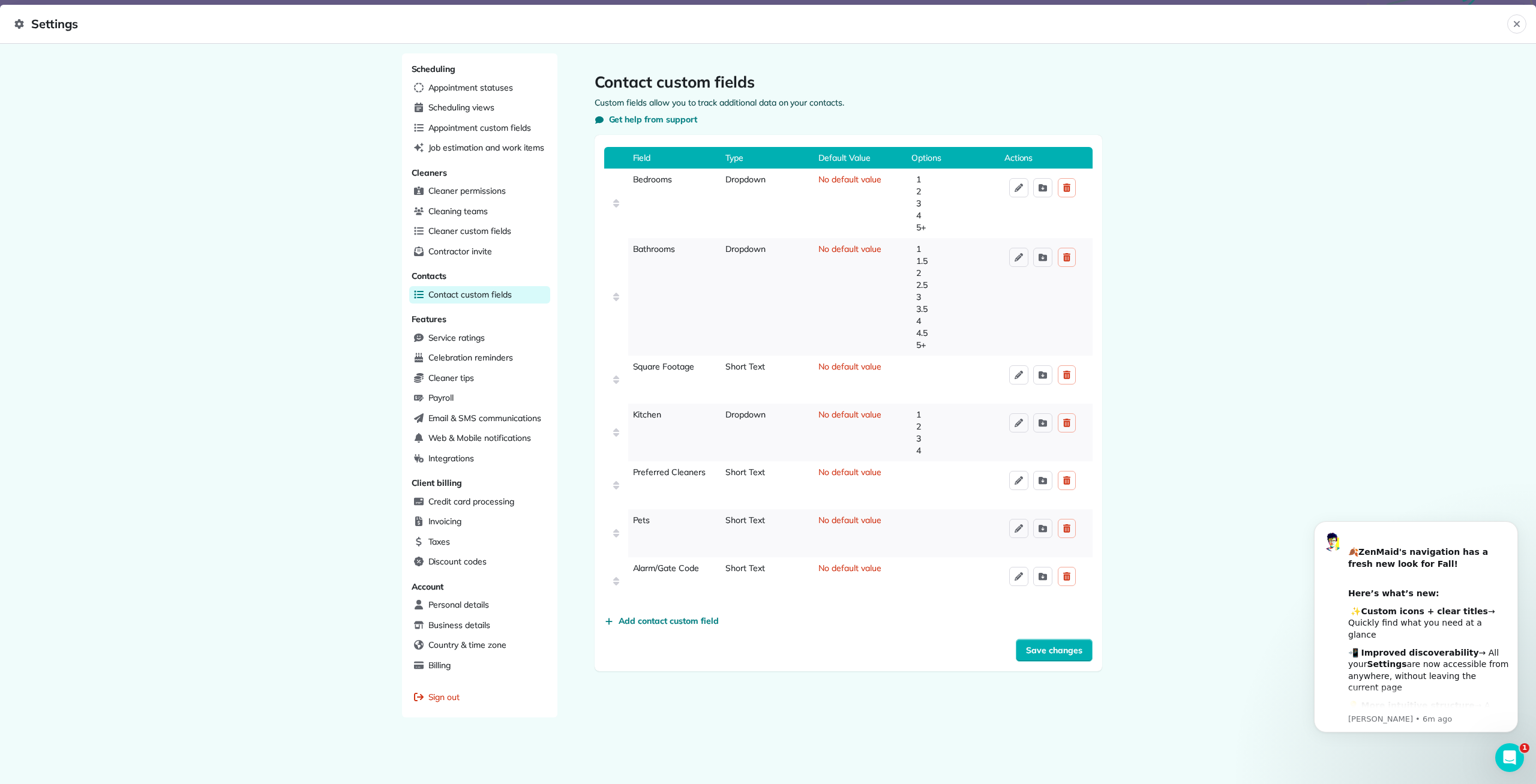
click at [19, 18] on span "Settings" at bounding box center [760, 24] width 1493 height 19
click at [19, 24] on icon at bounding box center [19, 24] width 9 height 9
drag, startPoint x: 32, startPoint y: 24, endPoint x: 43, endPoint y: 23, distance: 11.0
click at [36, 23] on span "Settings" at bounding box center [760, 24] width 1493 height 19
click at [50, 23] on span "Settings" at bounding box center [760, 24] width 1493 height 19
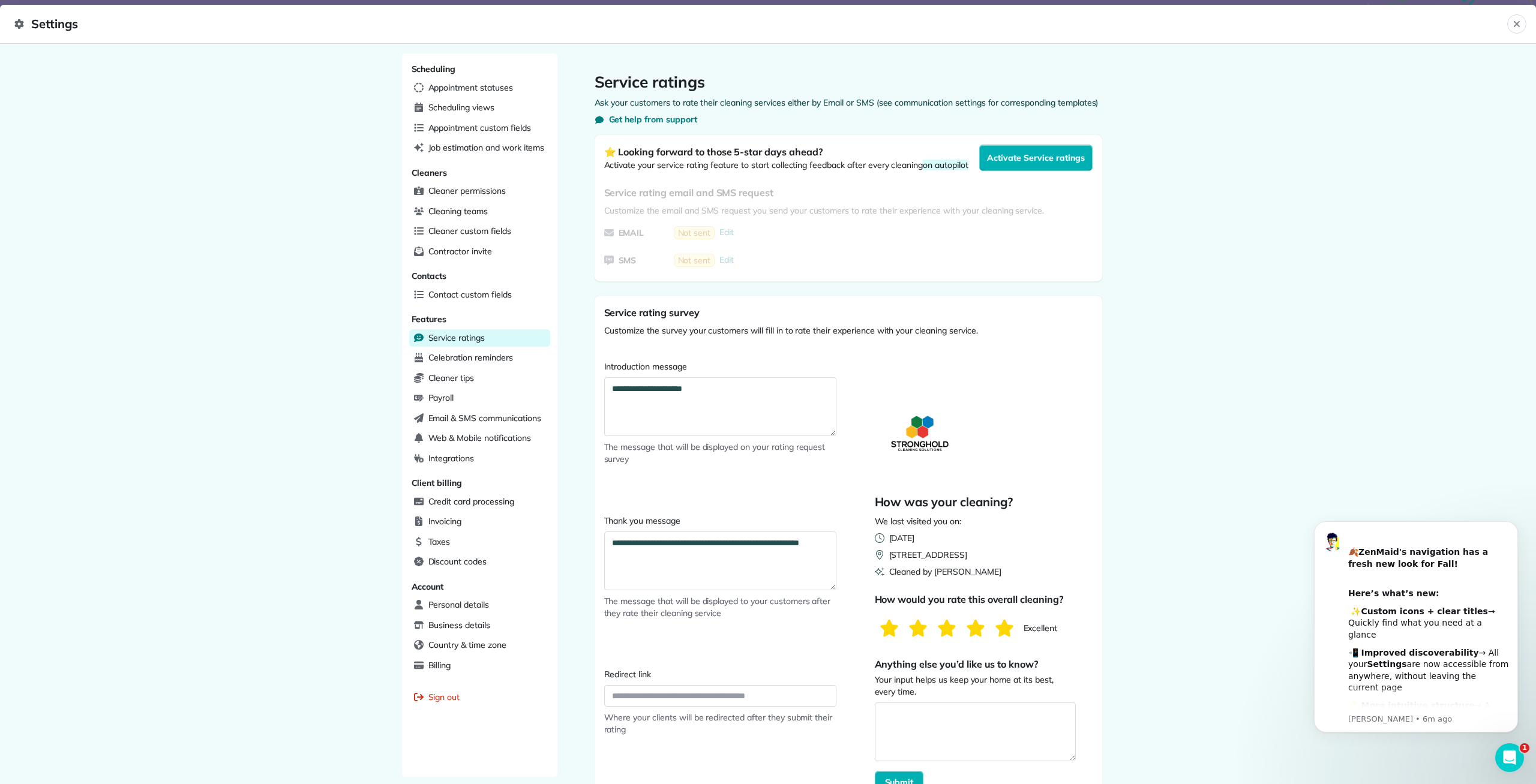
select select
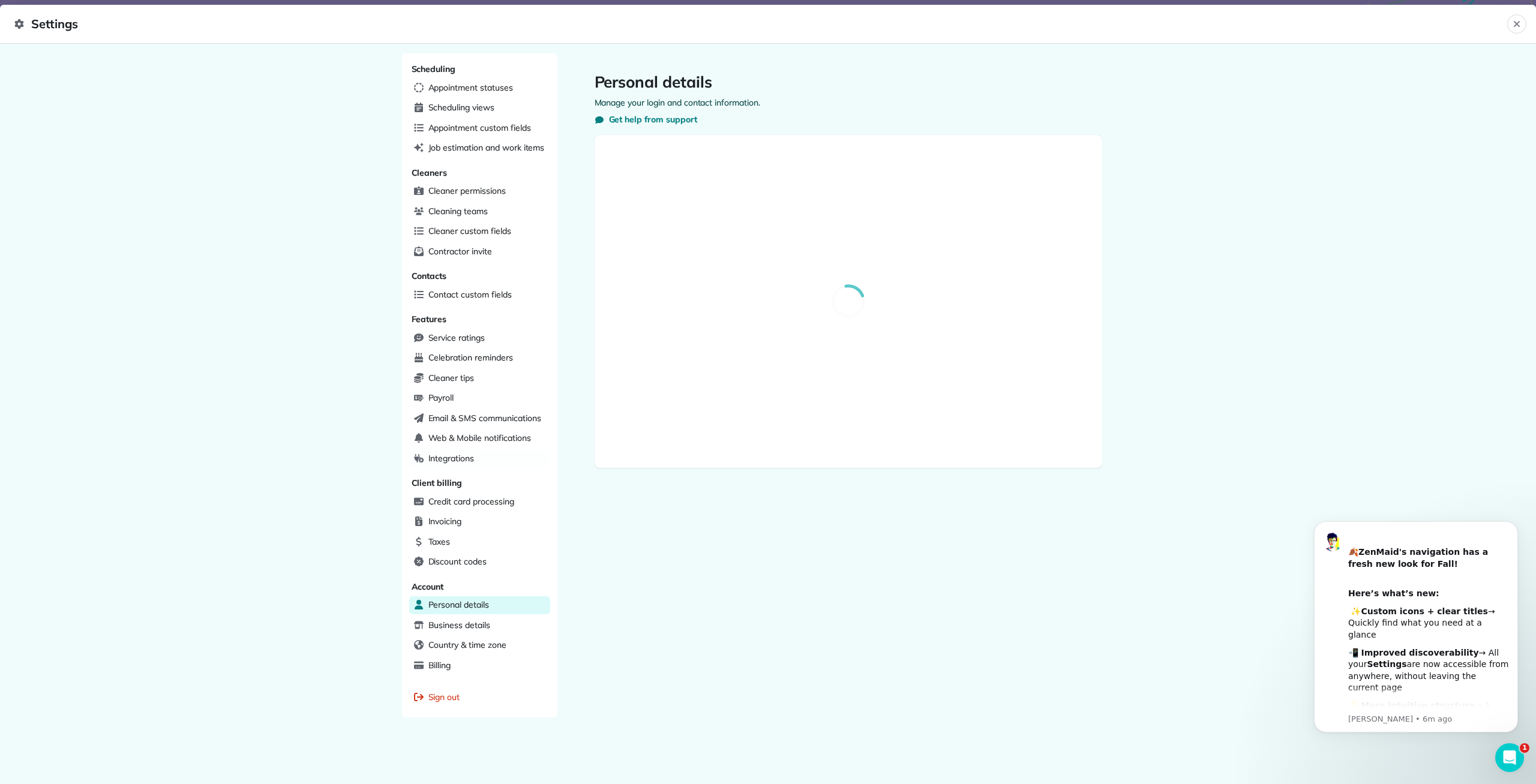
select select "**"
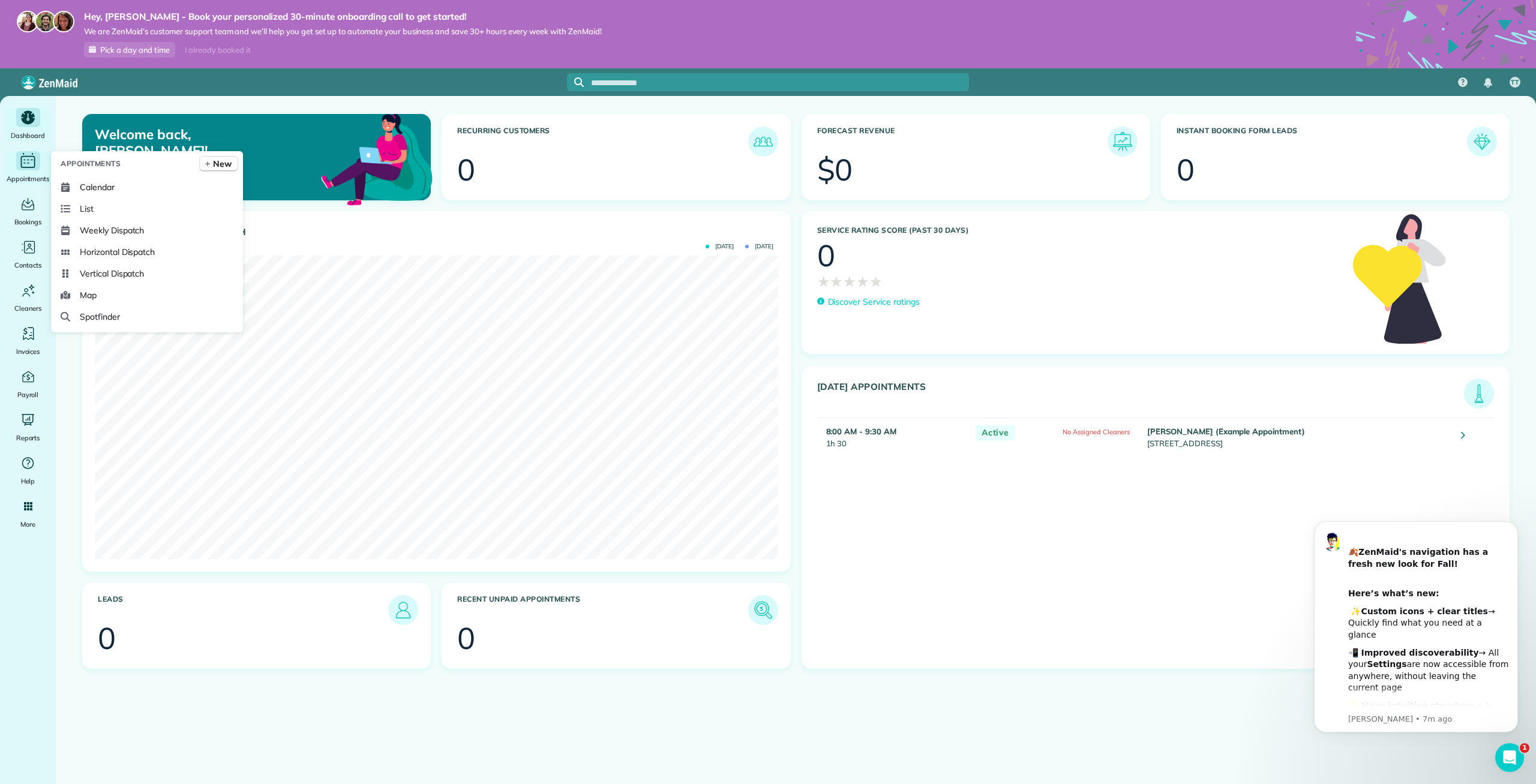
click at [19, 171] on div "Appointments" at bounding box center [27, 168] width 48 height 34
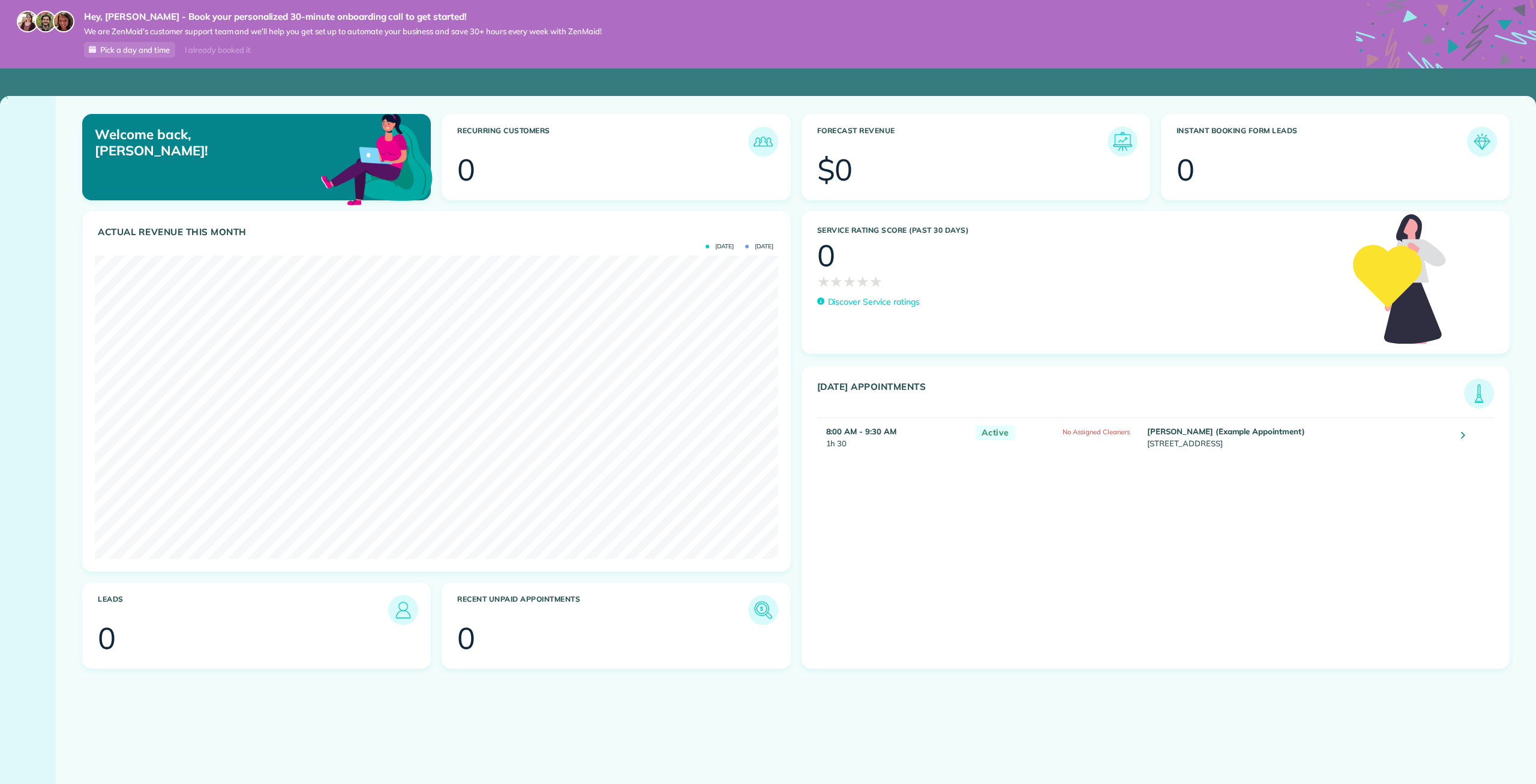
scroll to position [304, 683]
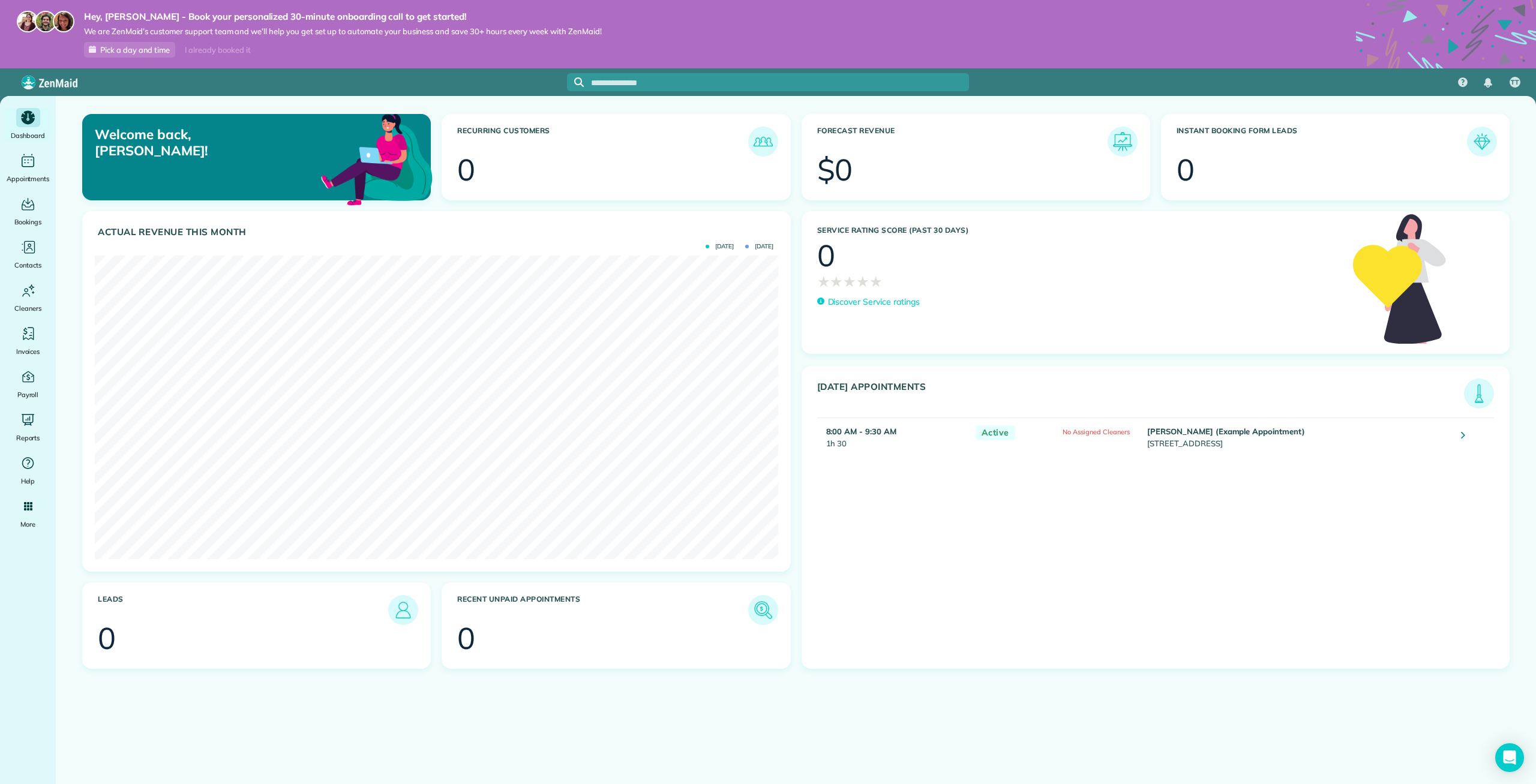
click at [130, 147] on p "Welcome back, [PERSON_NAME]!" at bounding box center [208, 143] width 226 height 32
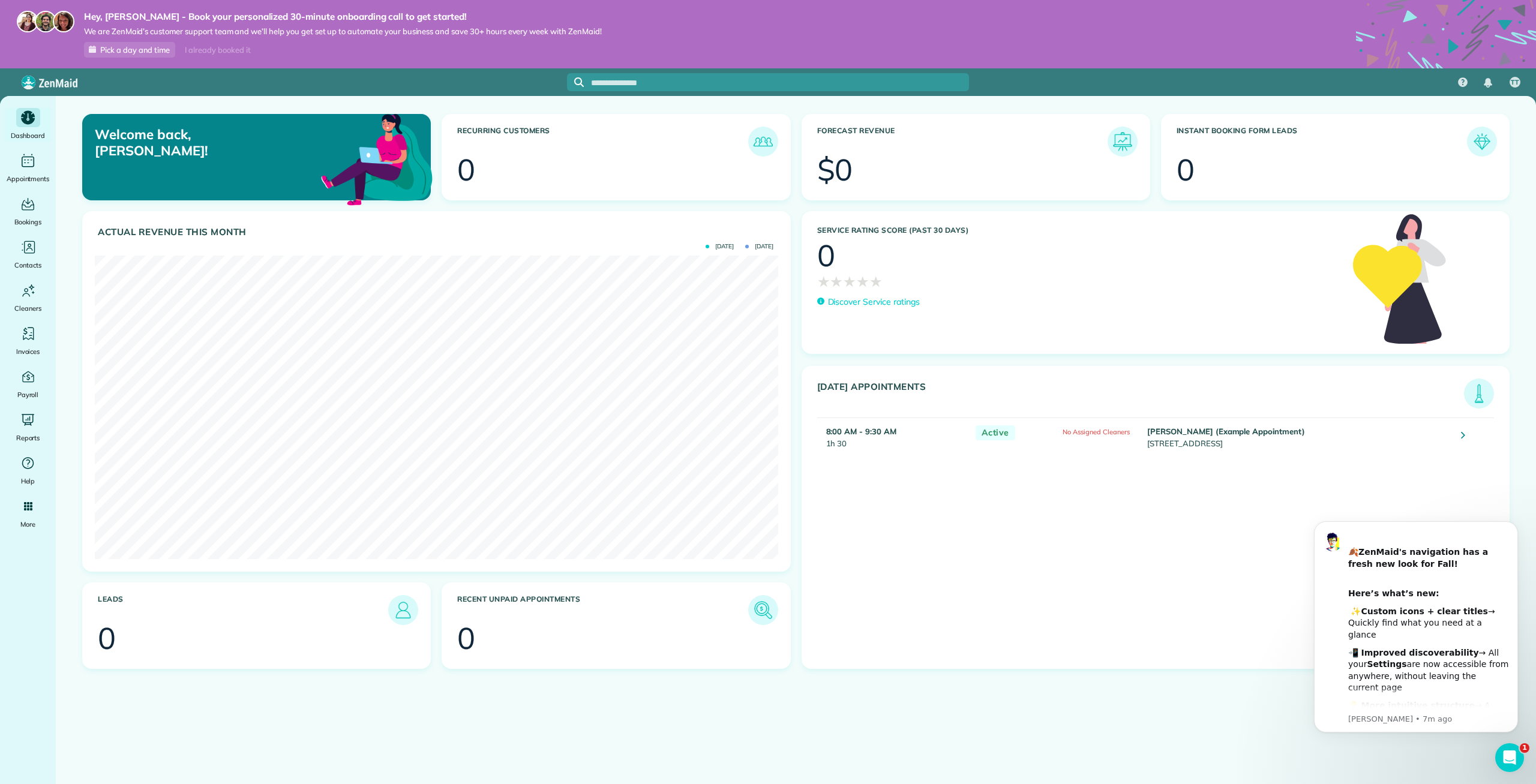
scroll to position [0, 0]
click at [28, 373] on icon "Main" at bounding box center [27, 377] width 4 height 8
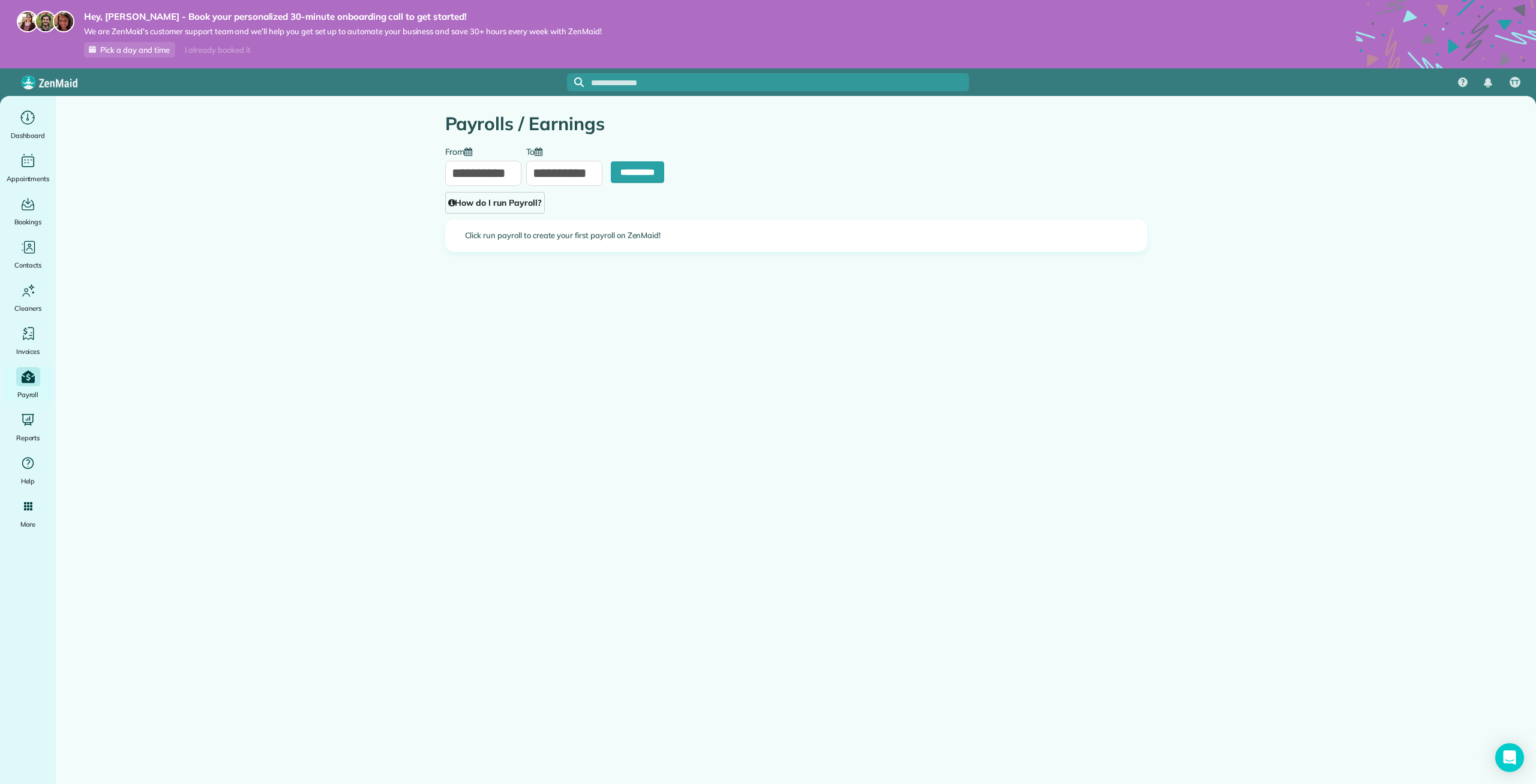
type input "**********"
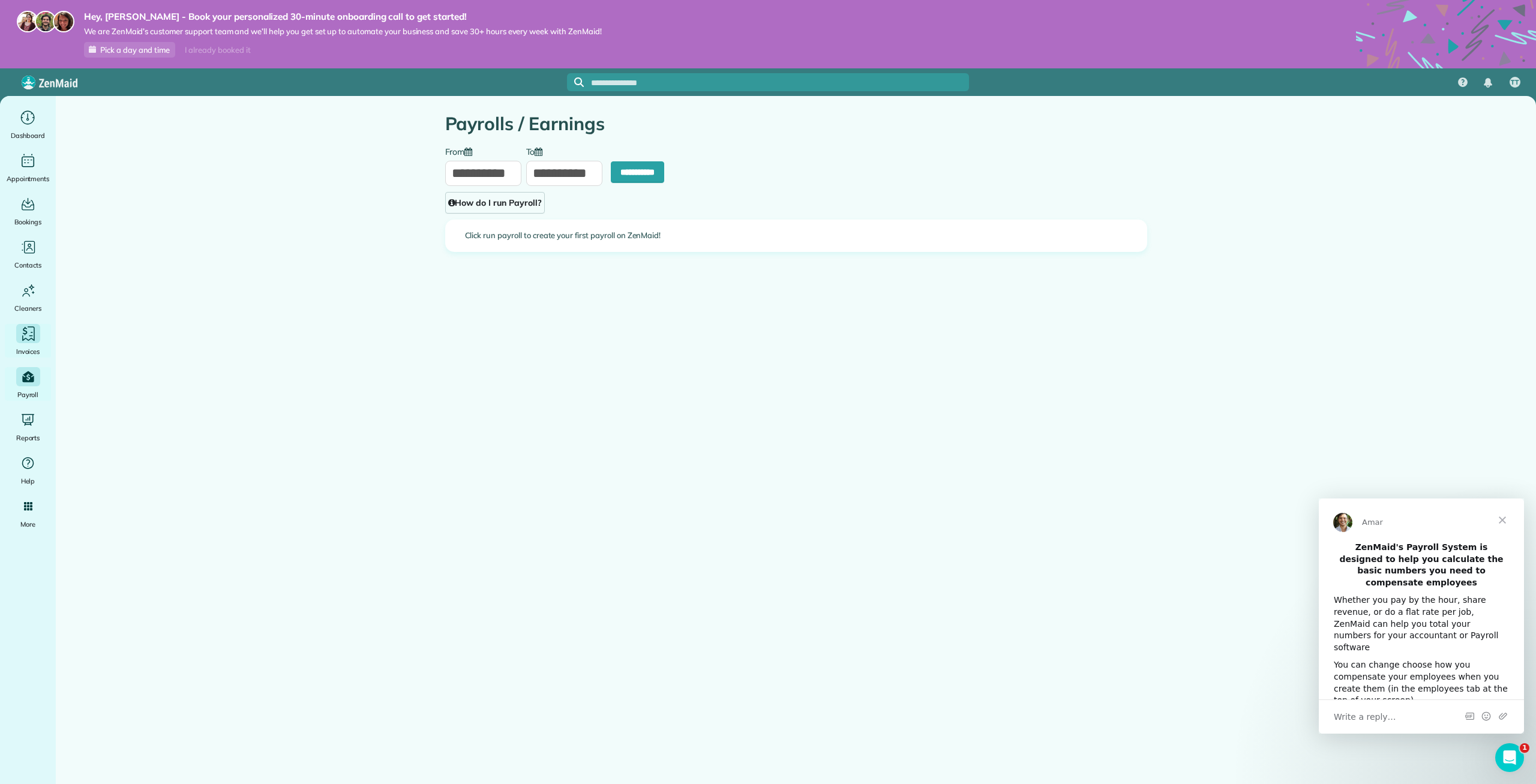
click at [29, 335] on icon "Main" at bounding box center [27, 334] width 18 height 18
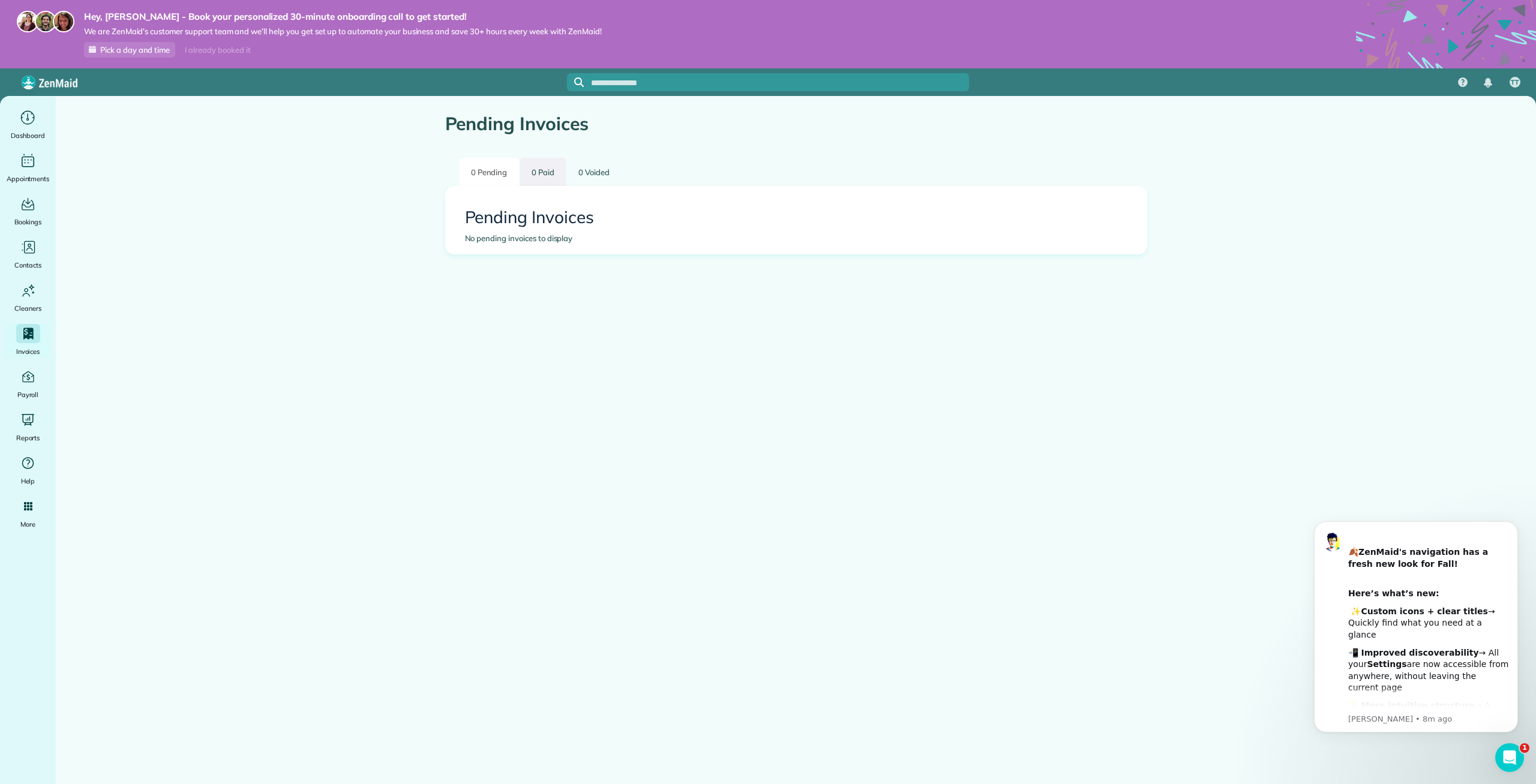
click at [540, 173] on link "0 Paid" at bounding box center [543, 172] width 45 height 28
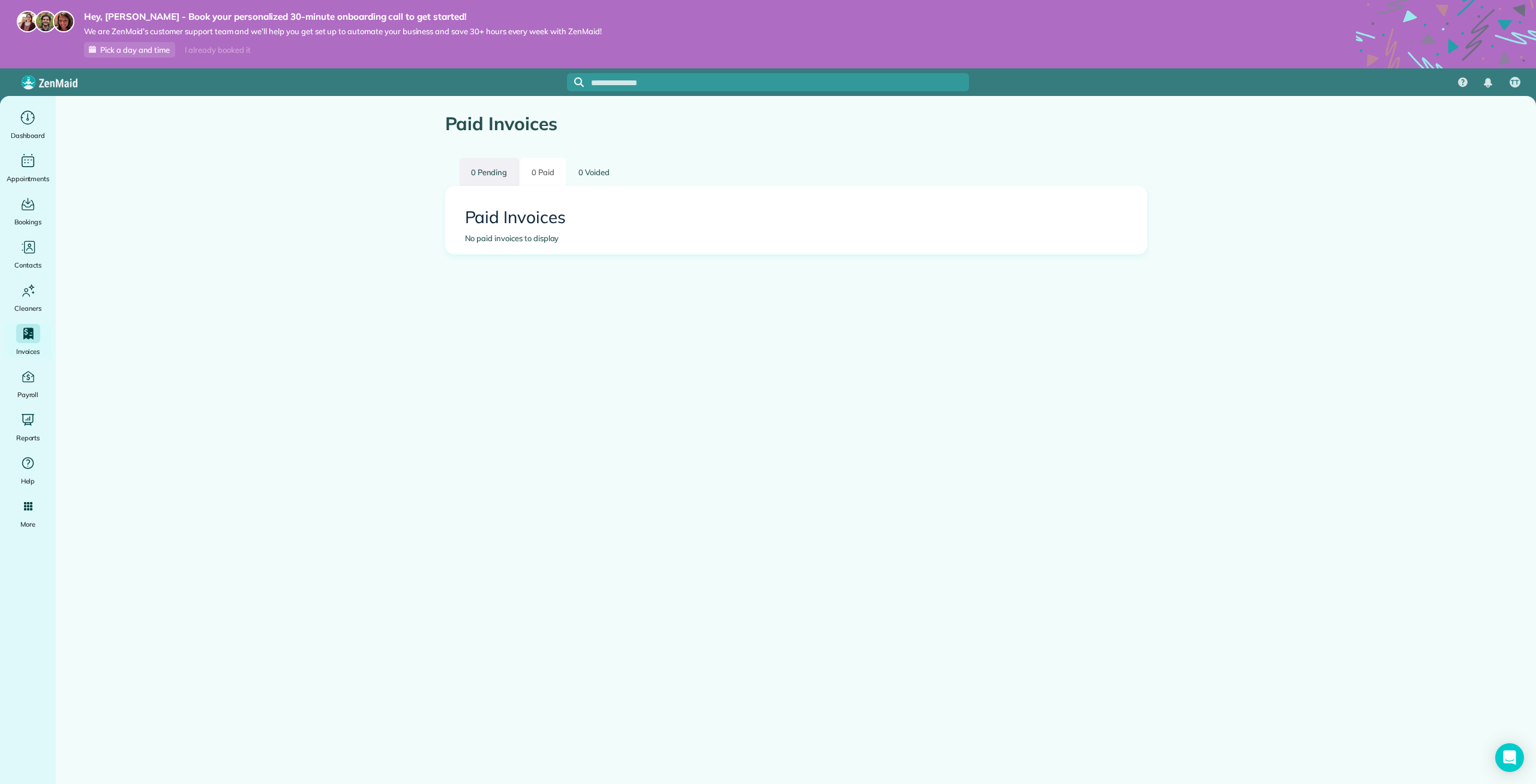
click at [484, 168] on link "0 Pending" at bounding box center [489, 172] width 59 height 28
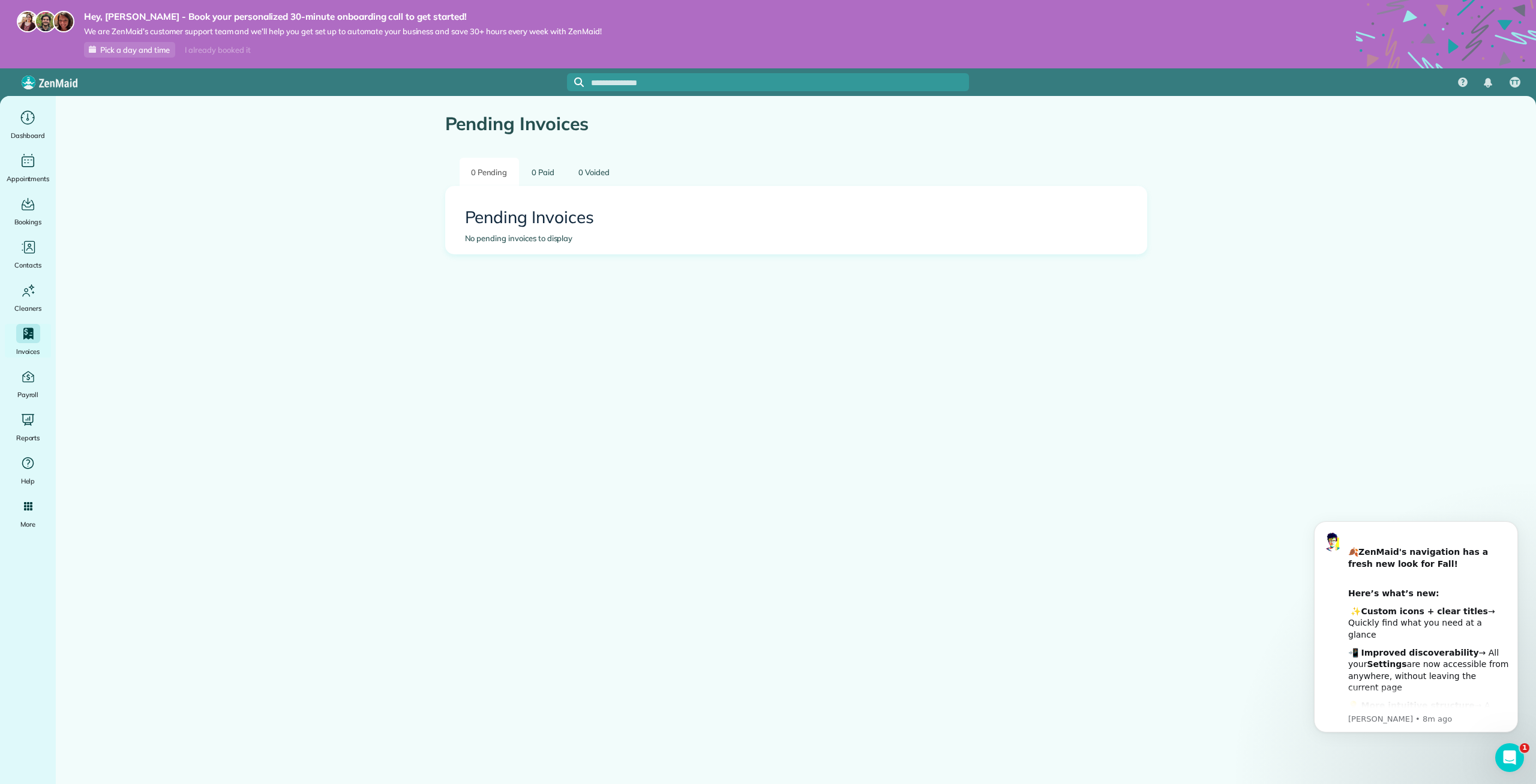
click at [682, 486] on main "Pending Invoices 0 Pending 0 Paid 0 Voided Pending Invoices No pending invoices…" at bounding box center [796, 488] width 1481 height 784
click at [137, 49] on span "Pick a day and time" at bounding box center [135, 50] width 70 height 9
click at [545, 310] on div "Pending Invoices 0 Pending 0 Paid 0 Voided Pending Invoices No pending invoices…" at bounding box center [797, 220] width 720 height 248
drag, startPoint x: 547, startPoint y: 303, endPoint x: 554, endPoint y: 306, distance: 7.6
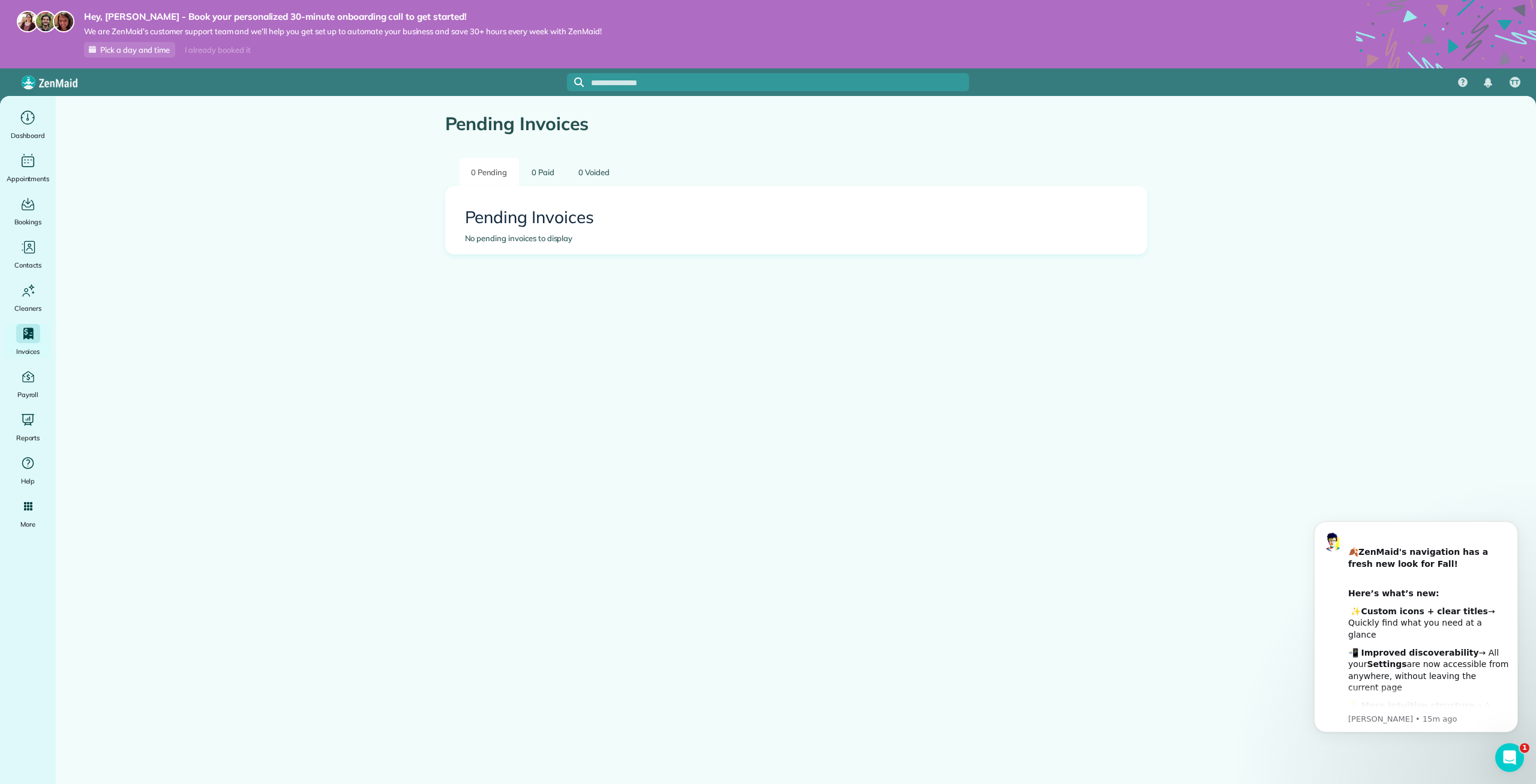
click at [547, 303] on div "Pending Invoices 0 Pending 0 Paid 0 Voided Pending Invoices No pending invoices…" at bounding box center [797, 220] width 720 height 248
click at [542, 243] on div "No pending invoices to display" at bounding box center [796, 239] width 662 height 12
click at [553, 223] on h2 "Pending Invoices" at bounding box center [796, 217] width 662 height 19
click at [640, 251] on div "Pending Invoices No pending invoices to display" at bounding box center [796, 219] width 701 height 67
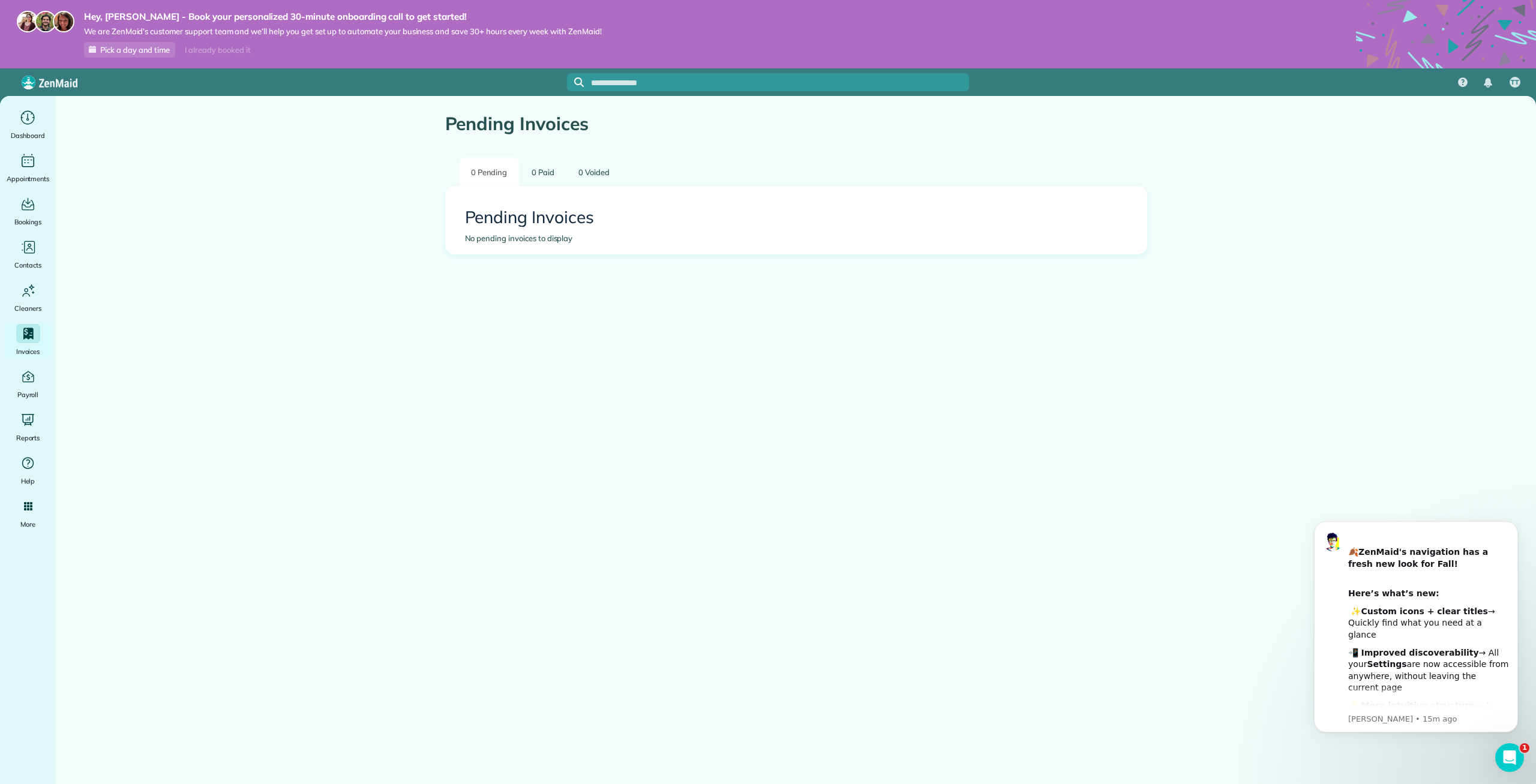
click at [138, 47] on span "Pick a day and time" at bounding box center [135, 50] width 70 height 9
click at [218, 44] on div "I already booked it" at bounding box center [217, 50] width 80 height 15
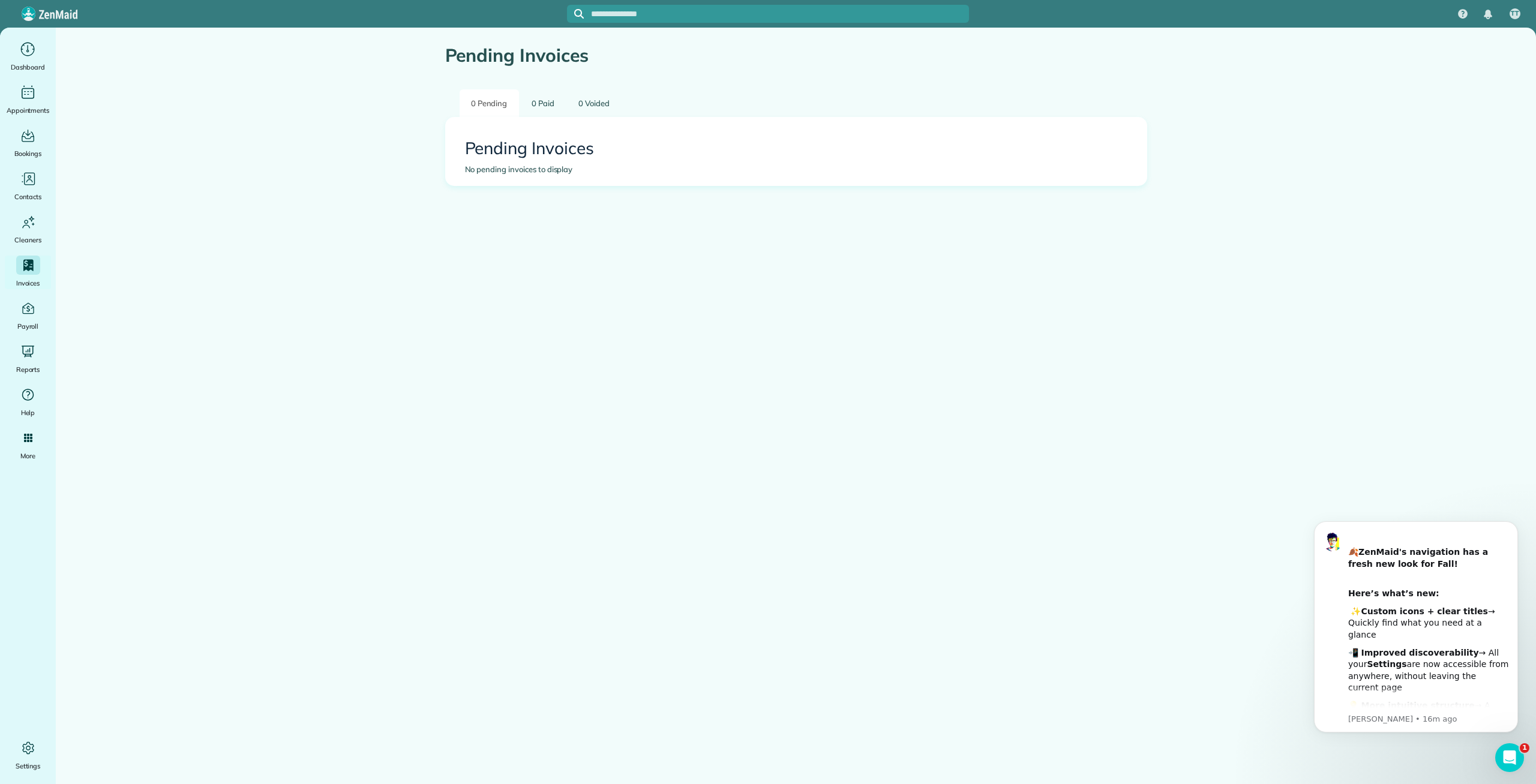
click at [291, 194] on main "Pending Invoices 0 Pending 0 Paid 0 Voided Pending Invoices No pending invoices…" at bounding box center [796, 419] width 1481 height 784
click at [32, 62] on span "Dashboard" at bounding box center [27, 67] width 34 height 12
